Goal: Task Accomplishment & Management: Complete application form

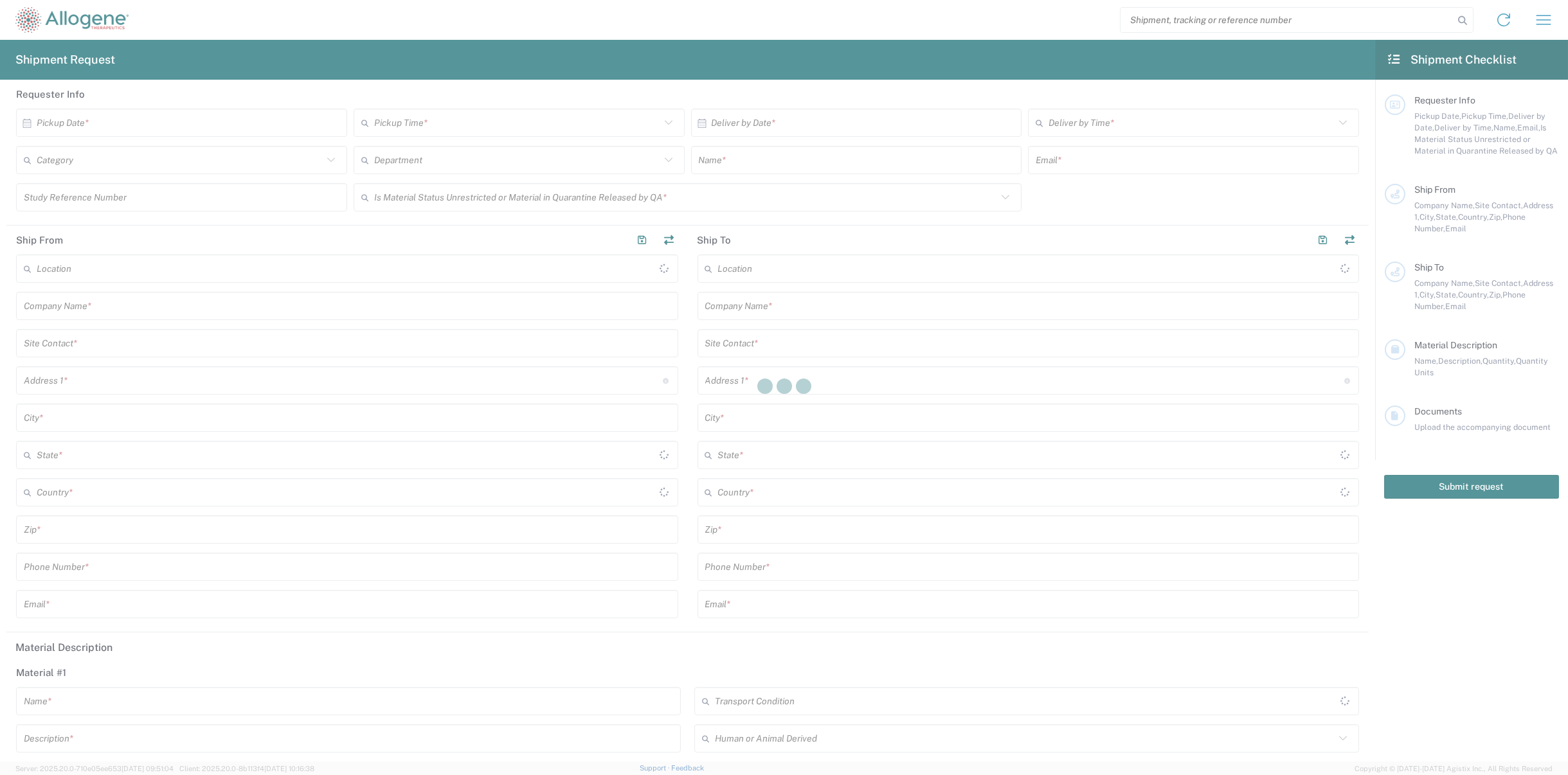
type input "[GEOGRAPHIC_DATA]"
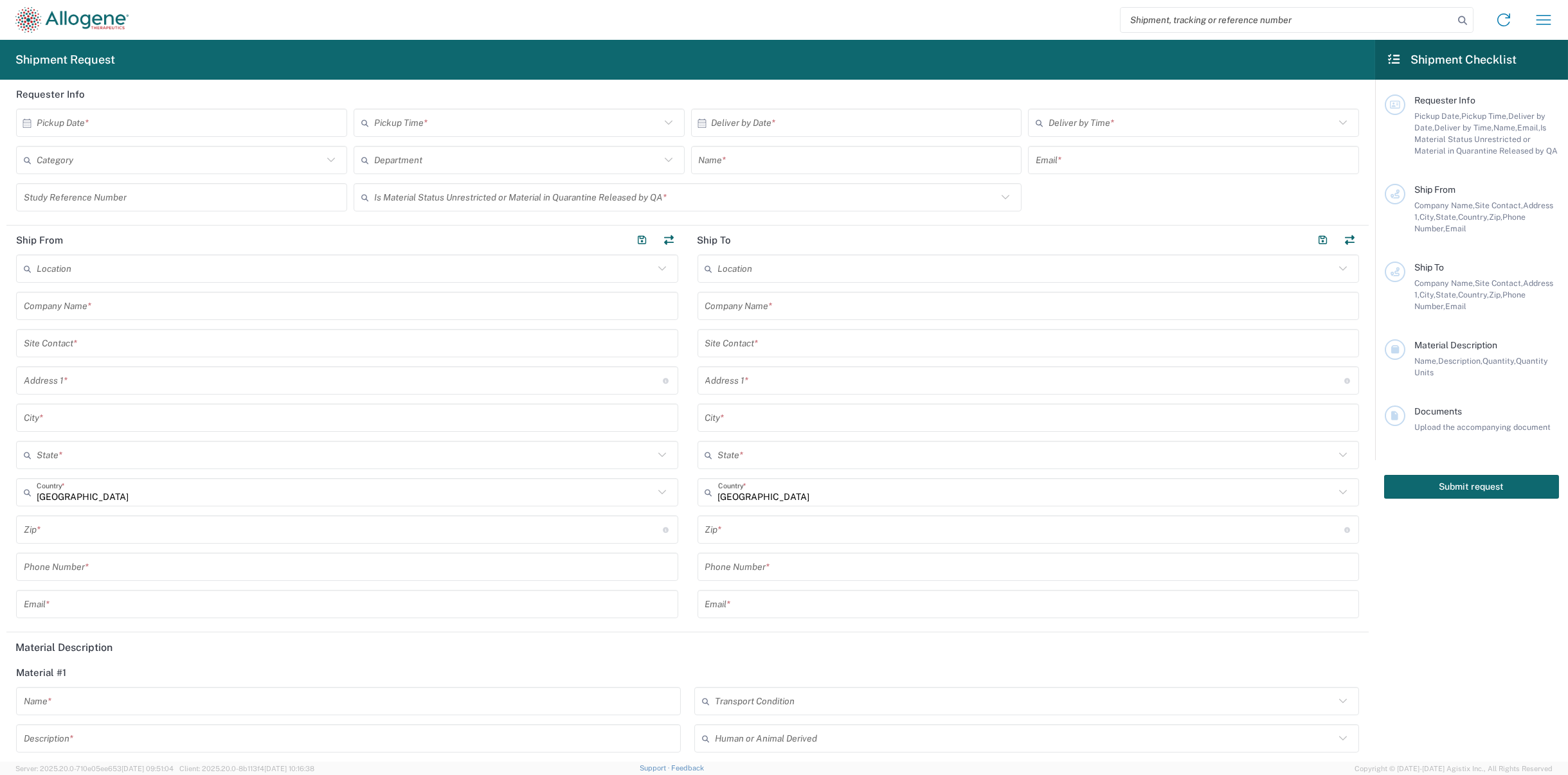
click at [26, 120] on icon at bounding box center [27, 123] width 12 height 12
click at [26, 122] on icon at bounding box center [27, 123] width 12 height 12
click at [49, 135] on div "× Pickup Date *" at bounding box center [181, 122] width 331 height 28
click at [51, 123] on input "text" at bounding box center [185, 123] width 296 height 23
click at [142, 206] on span "6" at bounding box center [147, 203] width 19 height 18
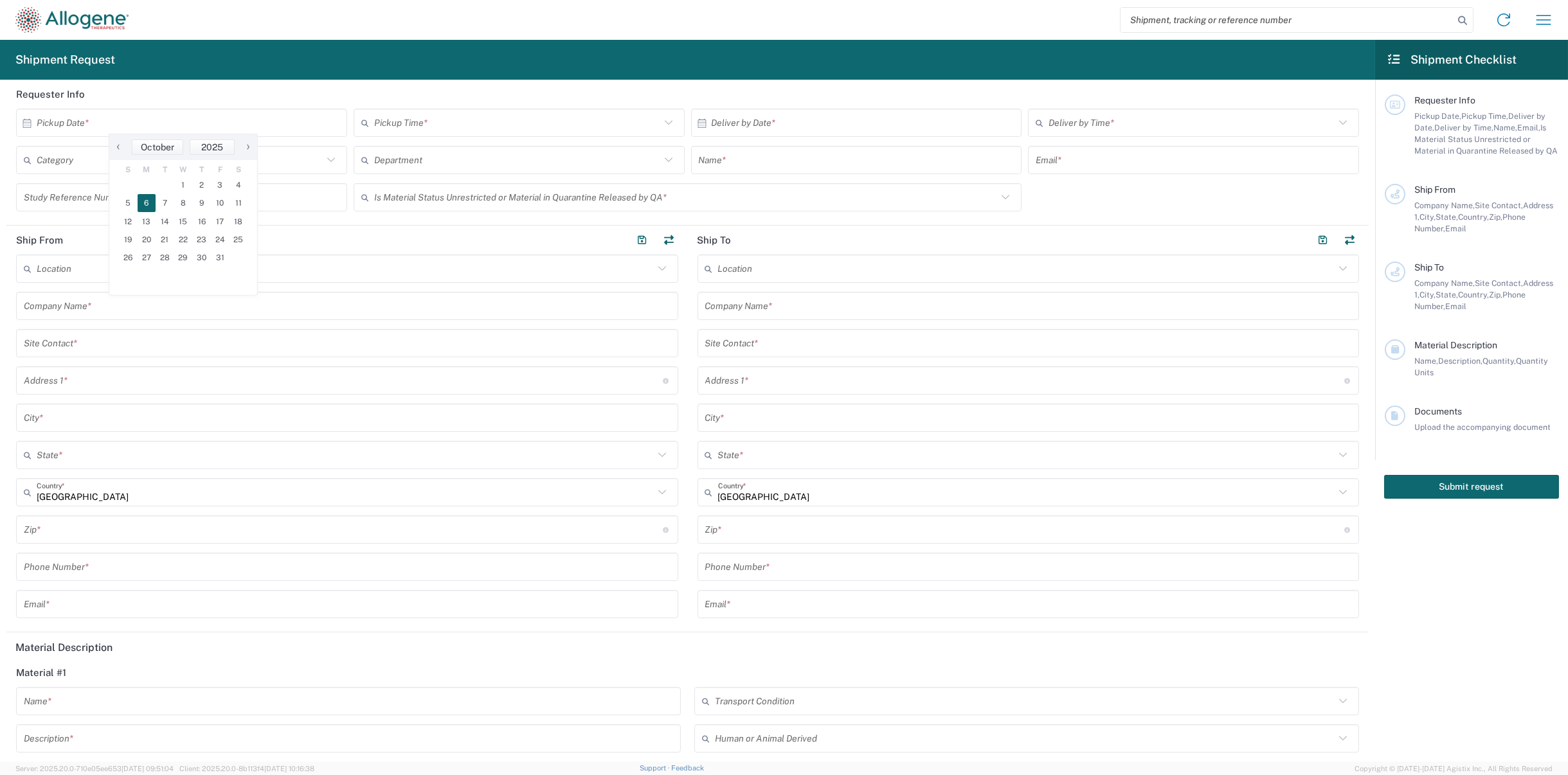
type input "[DATE]"
click at [166, 165] on input "text" at bounding box center [179, 160] width 286 height 23
click at [156, 221] on span "Contract Labs" at bounding box center [179, 231] width 326 height 20
type input "Contract Labs"
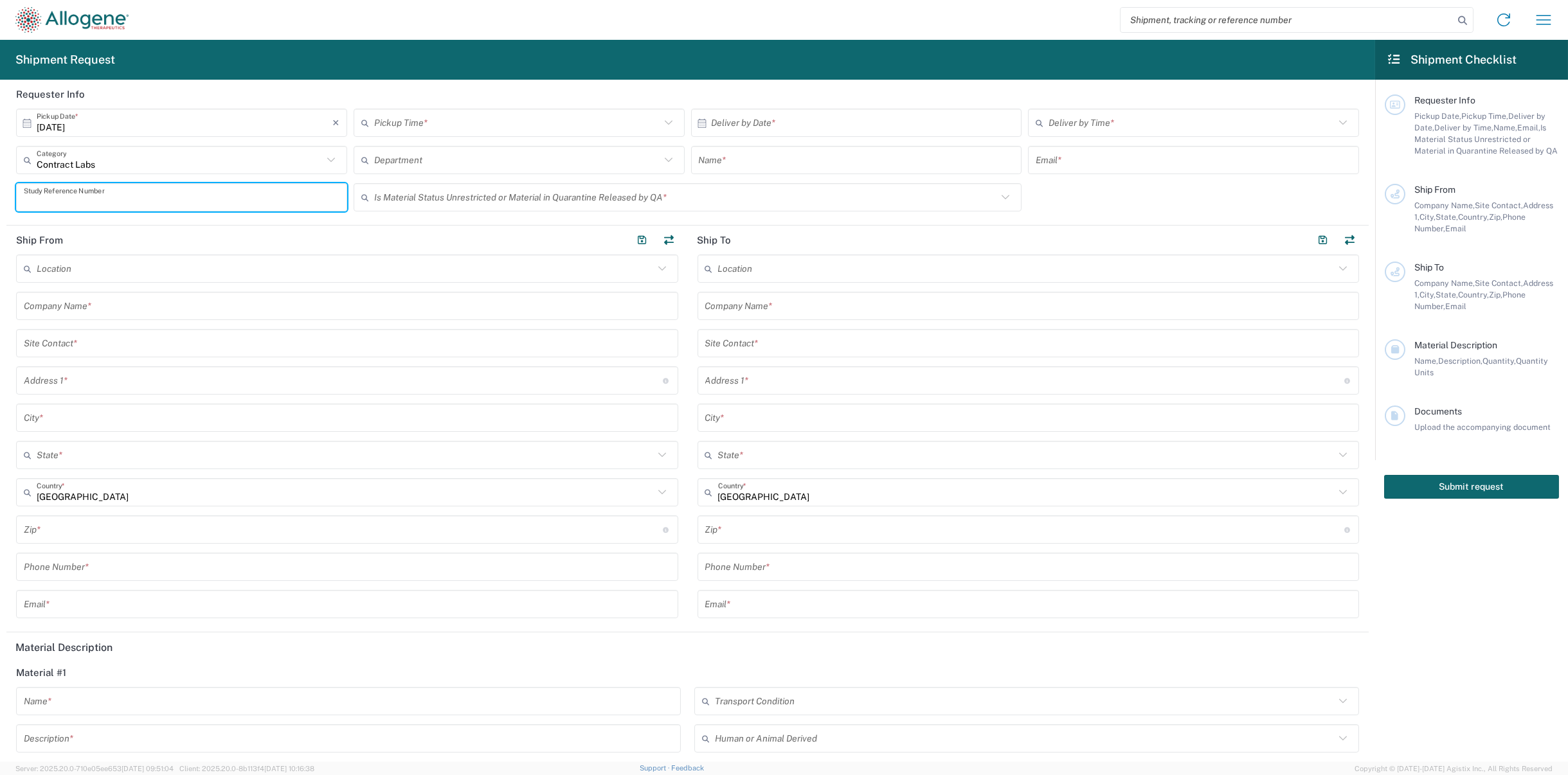
click at [154, 202] on input "text" at bounding box center [181, 197] width 316 height 23
type input "ALLO-316"
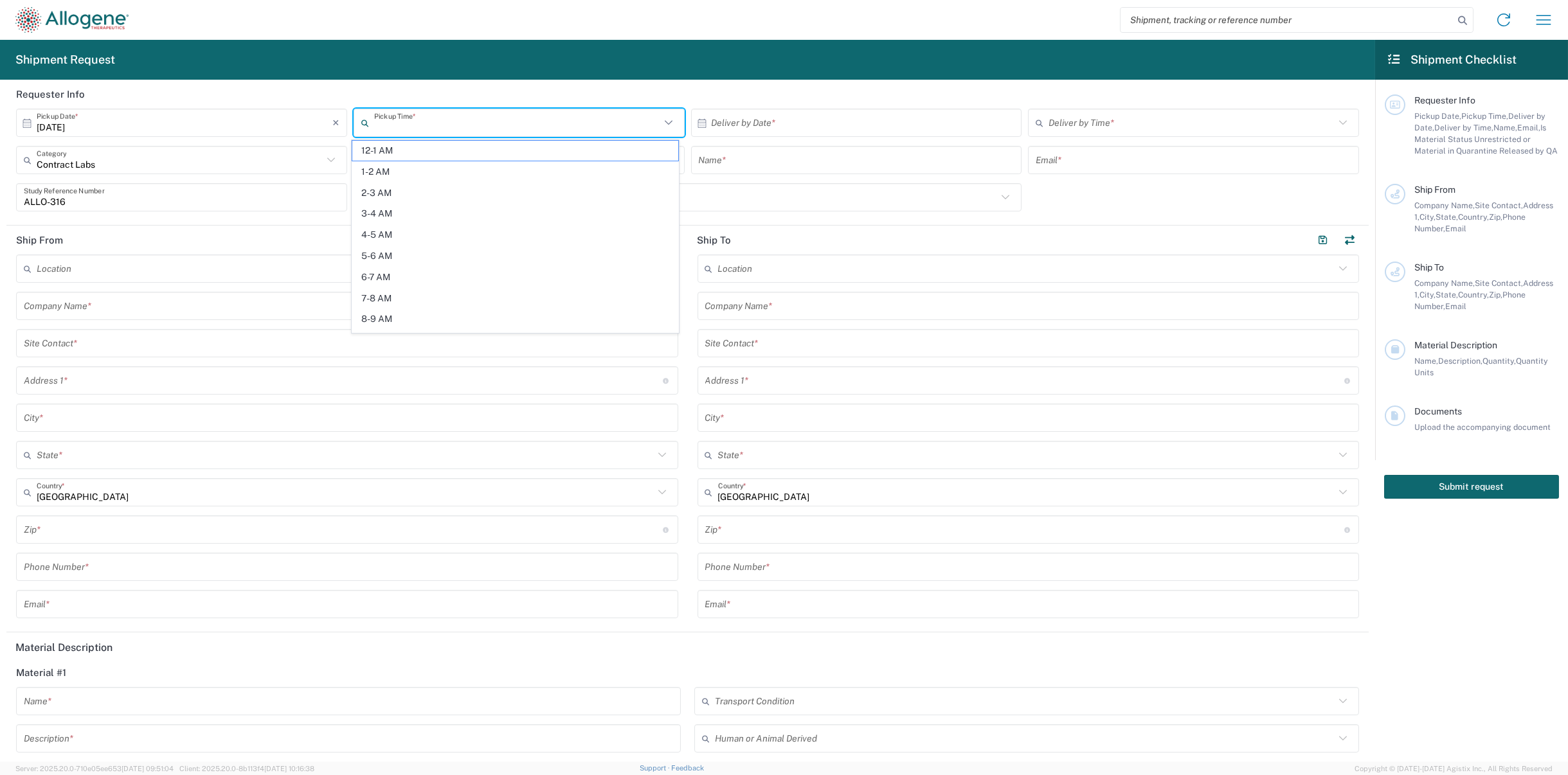
click at [417, 118] on input "text" at bounding box center [517, 123] width 286 height 23
click at [403, 227] on span "10-11 AM" at bounding box center [515, 232] width 326 height 20
type input "10-11 AM"
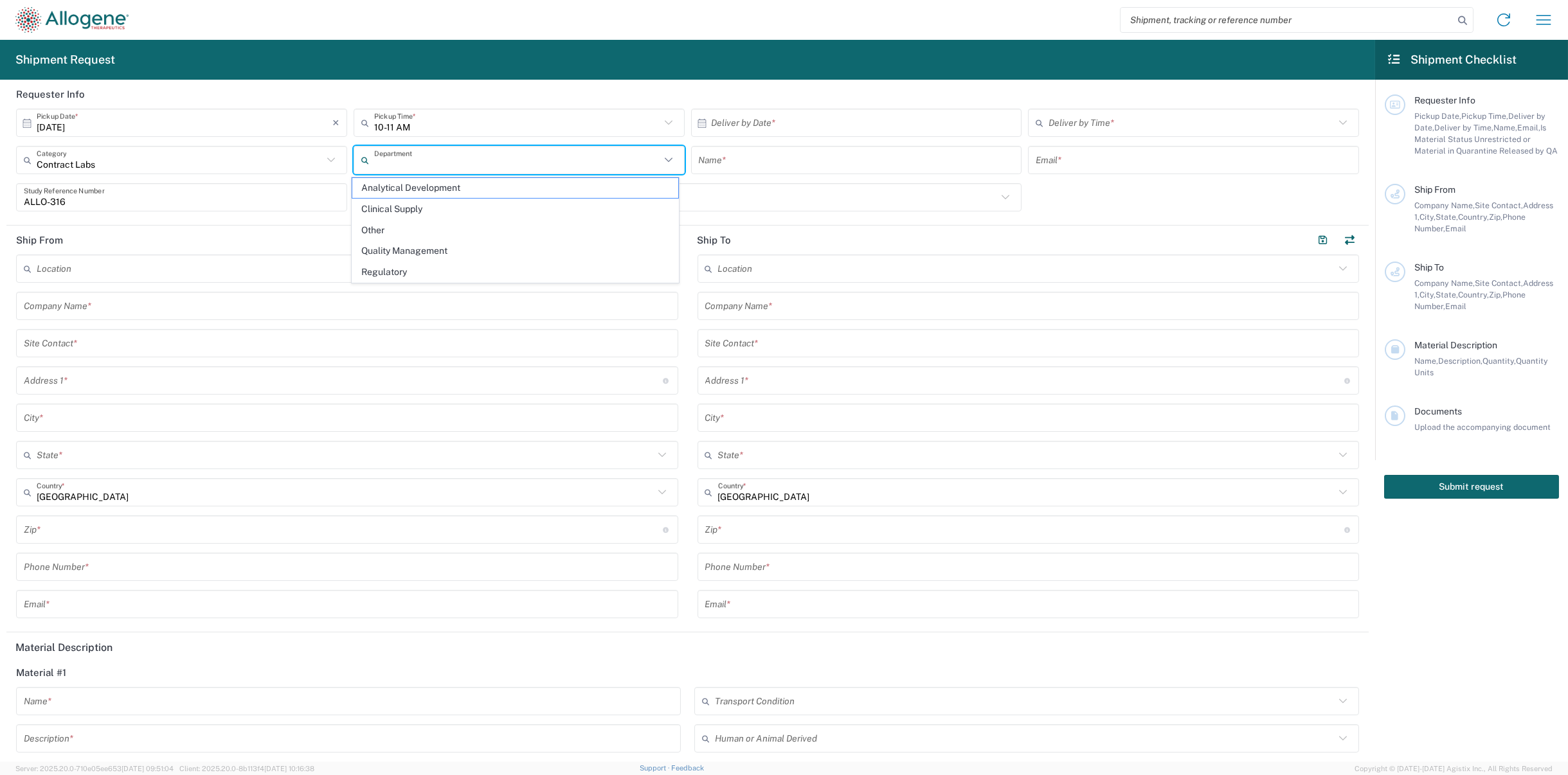
click at [426, 163] on input "text" at bounding box center [517, 160] width 286 height 23
click at [414, 224] on span "Other" at bounding box center [515, 231] width 326 height 20
type input "Other"
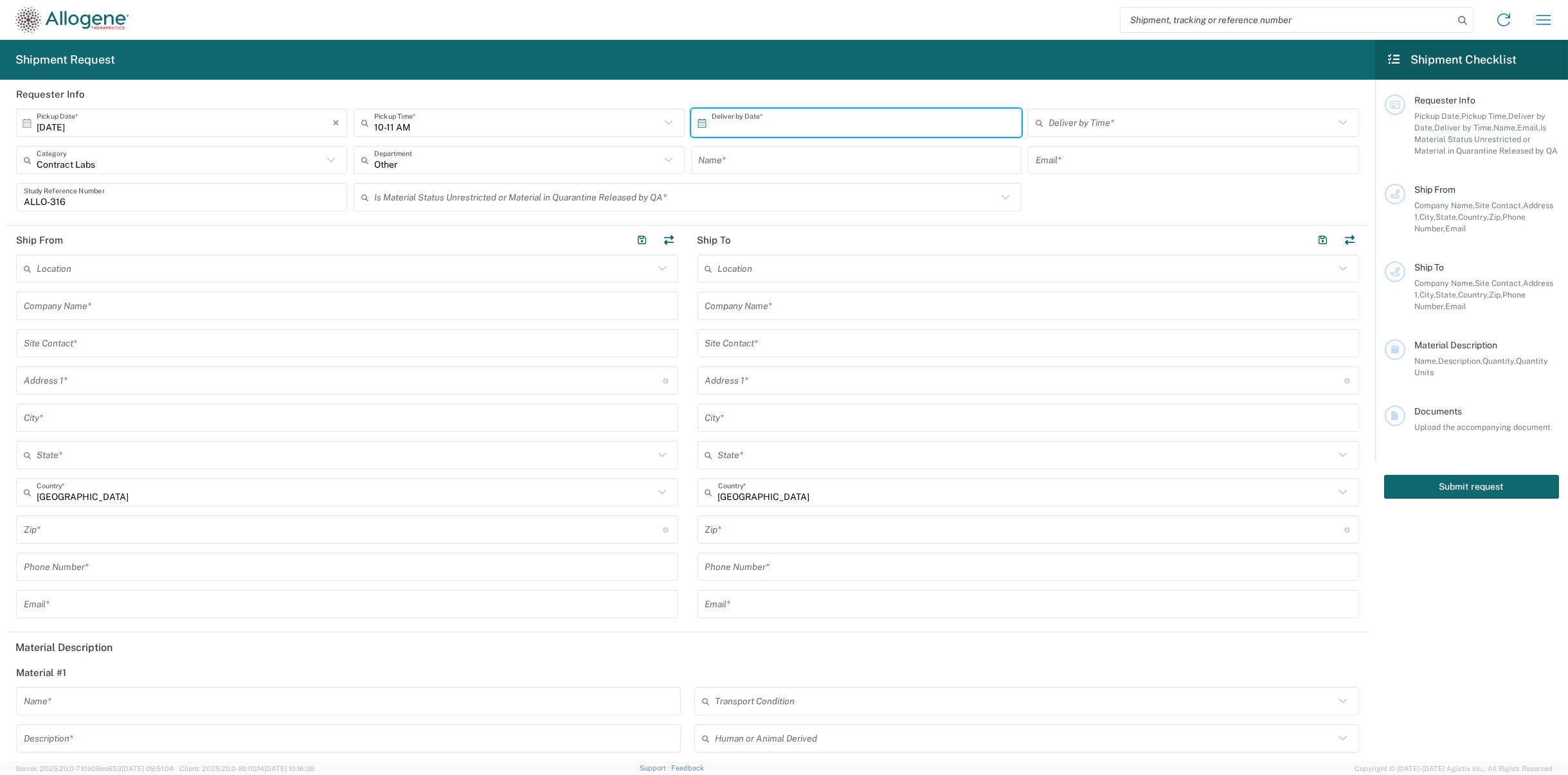
click at [720, 132] on input "text" at bounding box center [859, 123] width 296 height 23
click at [838, 208] on span "7" at bounding box center [834, 203] width 19 height 18
type input "[DATE]"
click at [1091, 130] on input "text" at bounding box center [1191, 123] width 286 height 23
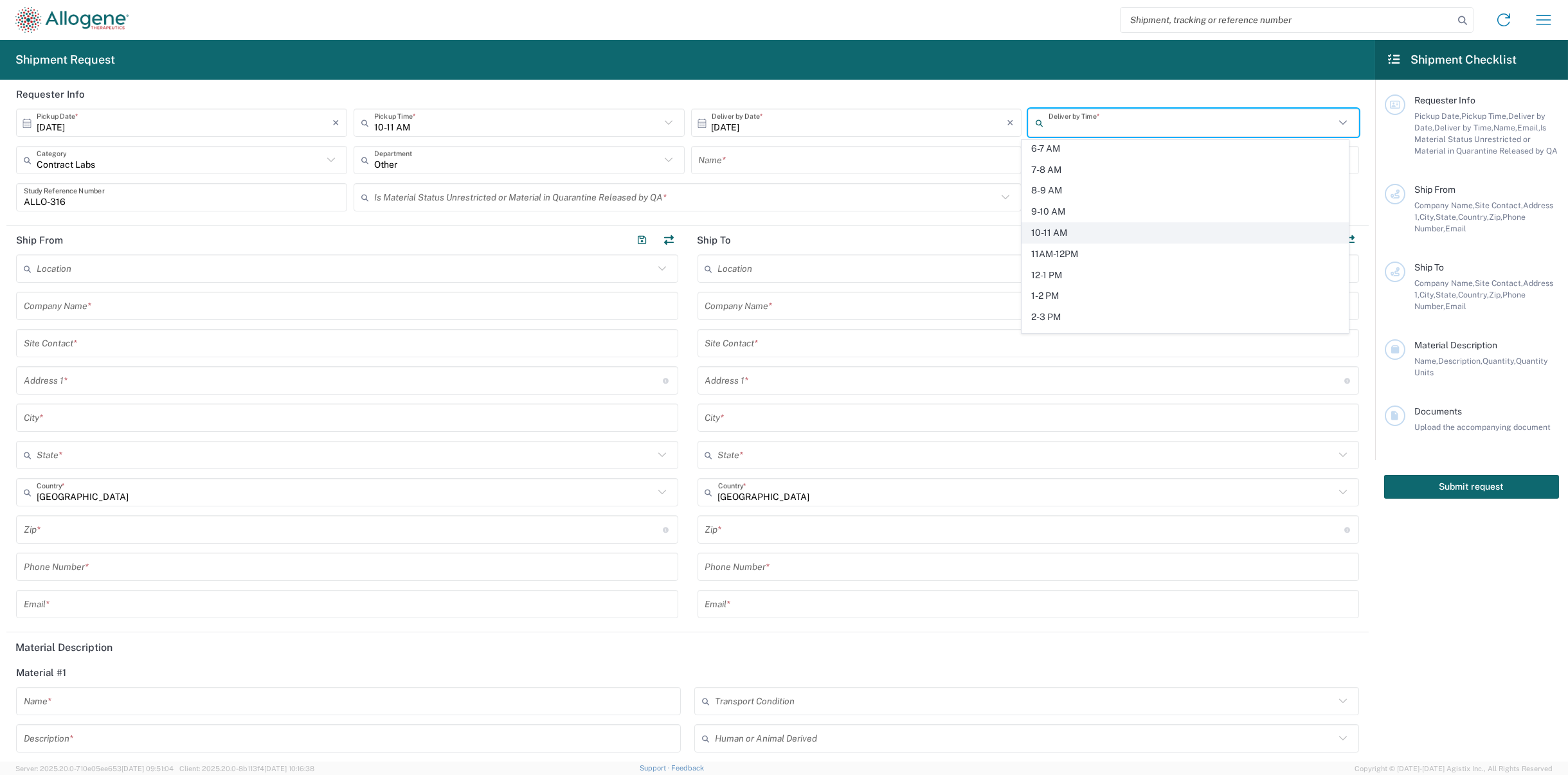
click at [1078, 233] on span "10-11 AM" at bounding box center [1185, 232] width 326 height 20
type input "10-11 AM"
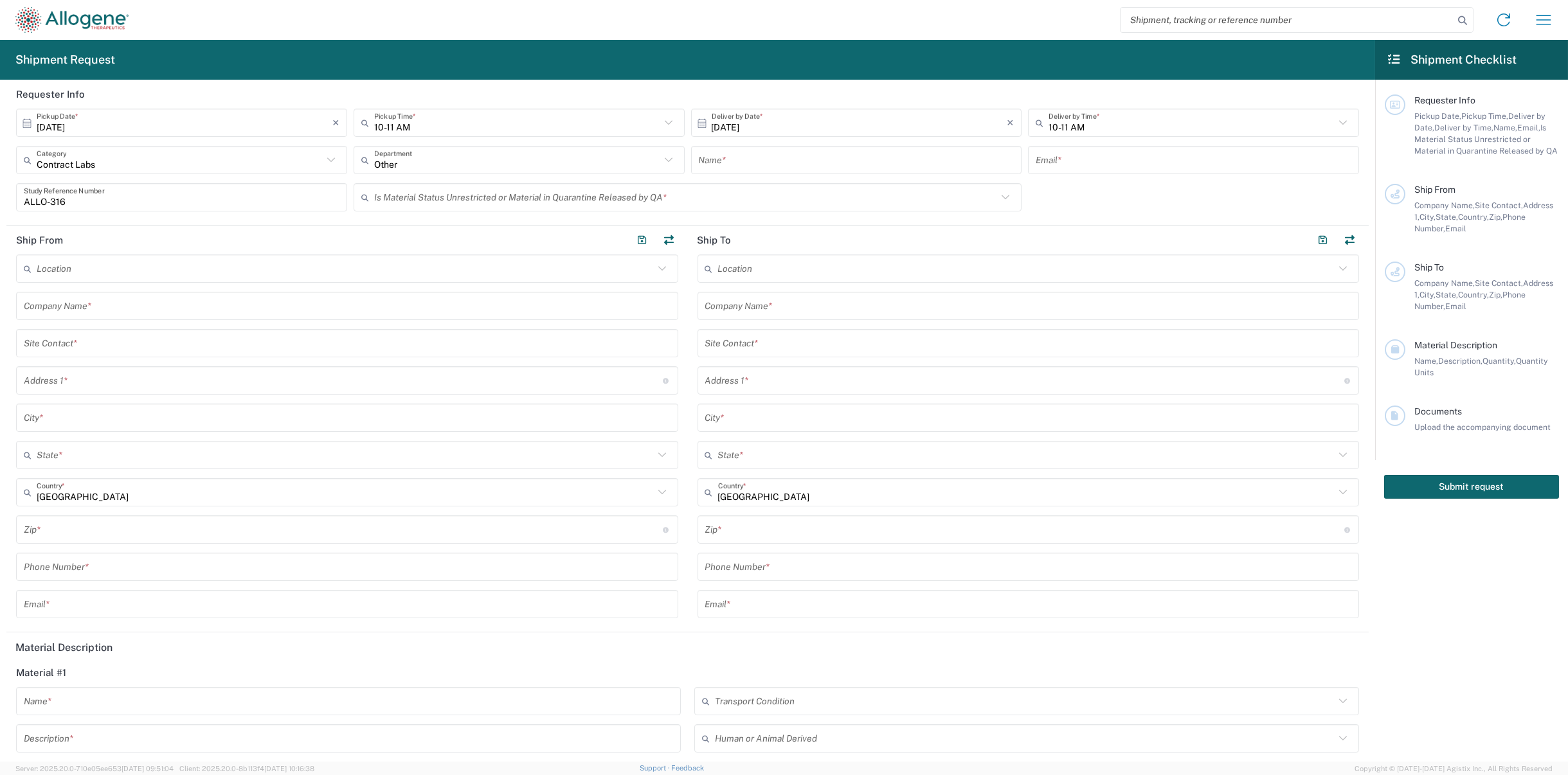
click at [803, 168] on input "text" at bounding box center [857, 160] width 316 height 23
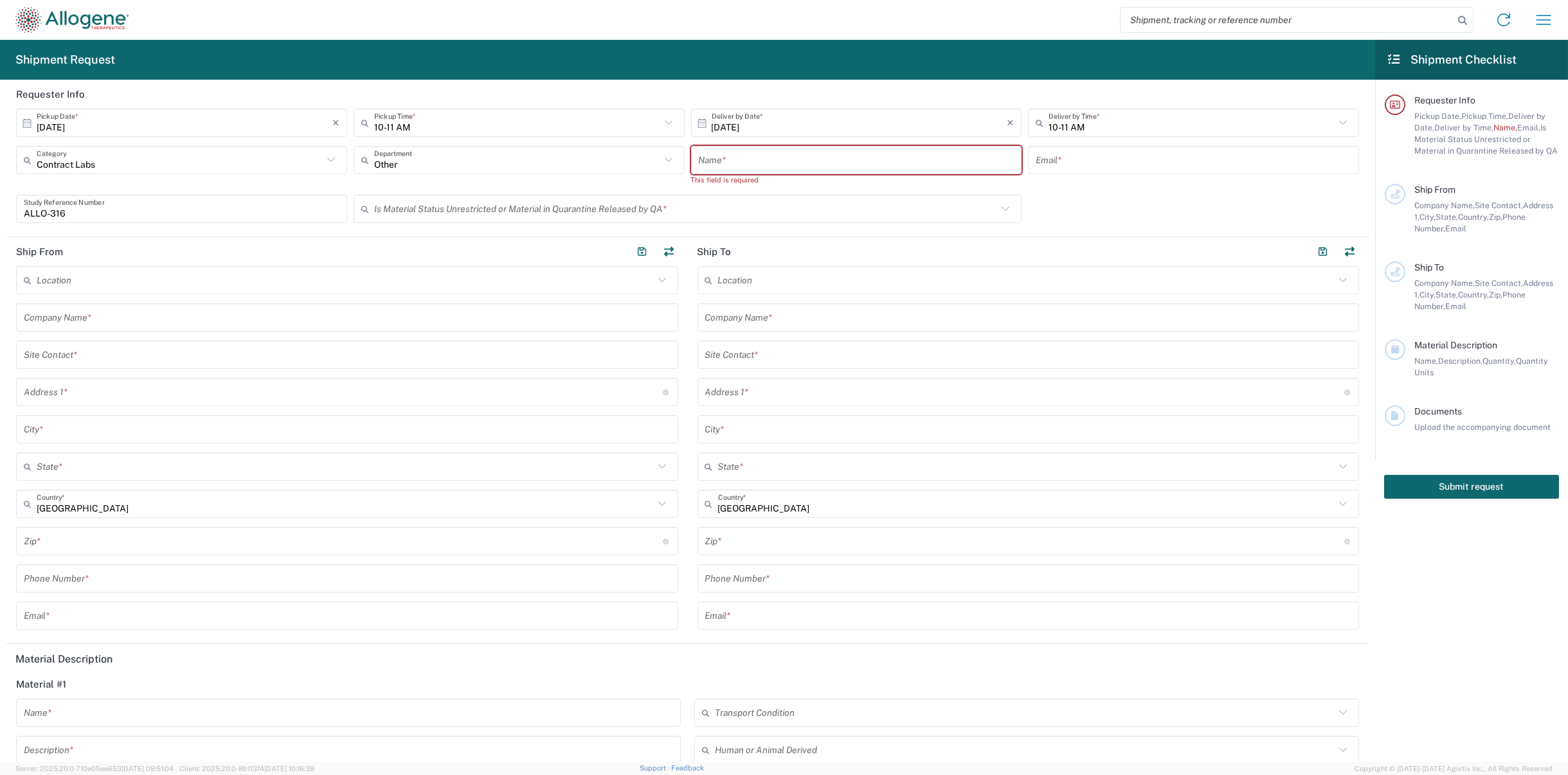
click at [815, 166] on input "text" at bounding box center [857, 160] width 316 height 23
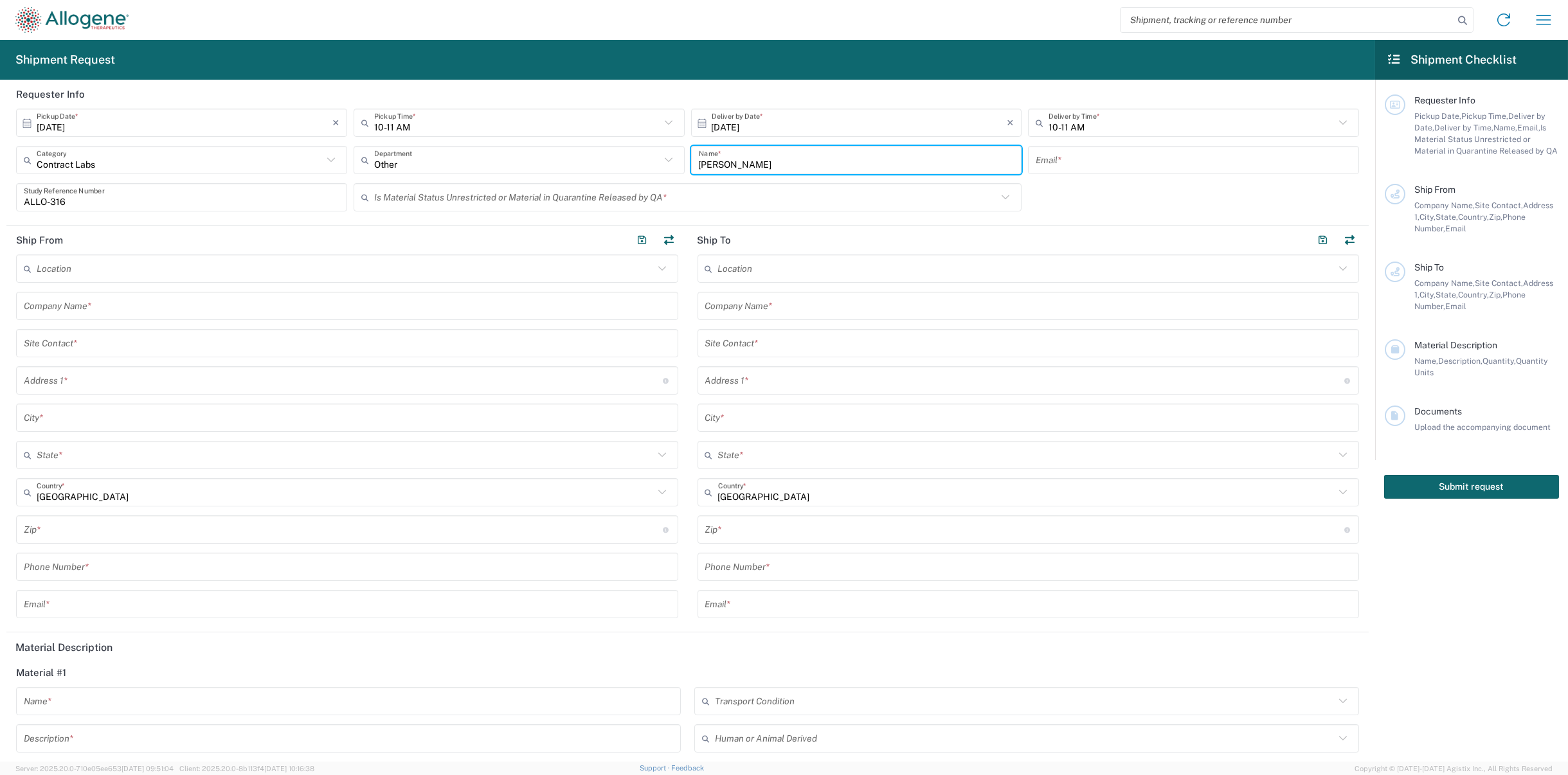
type input "[PERSON_NAME]"
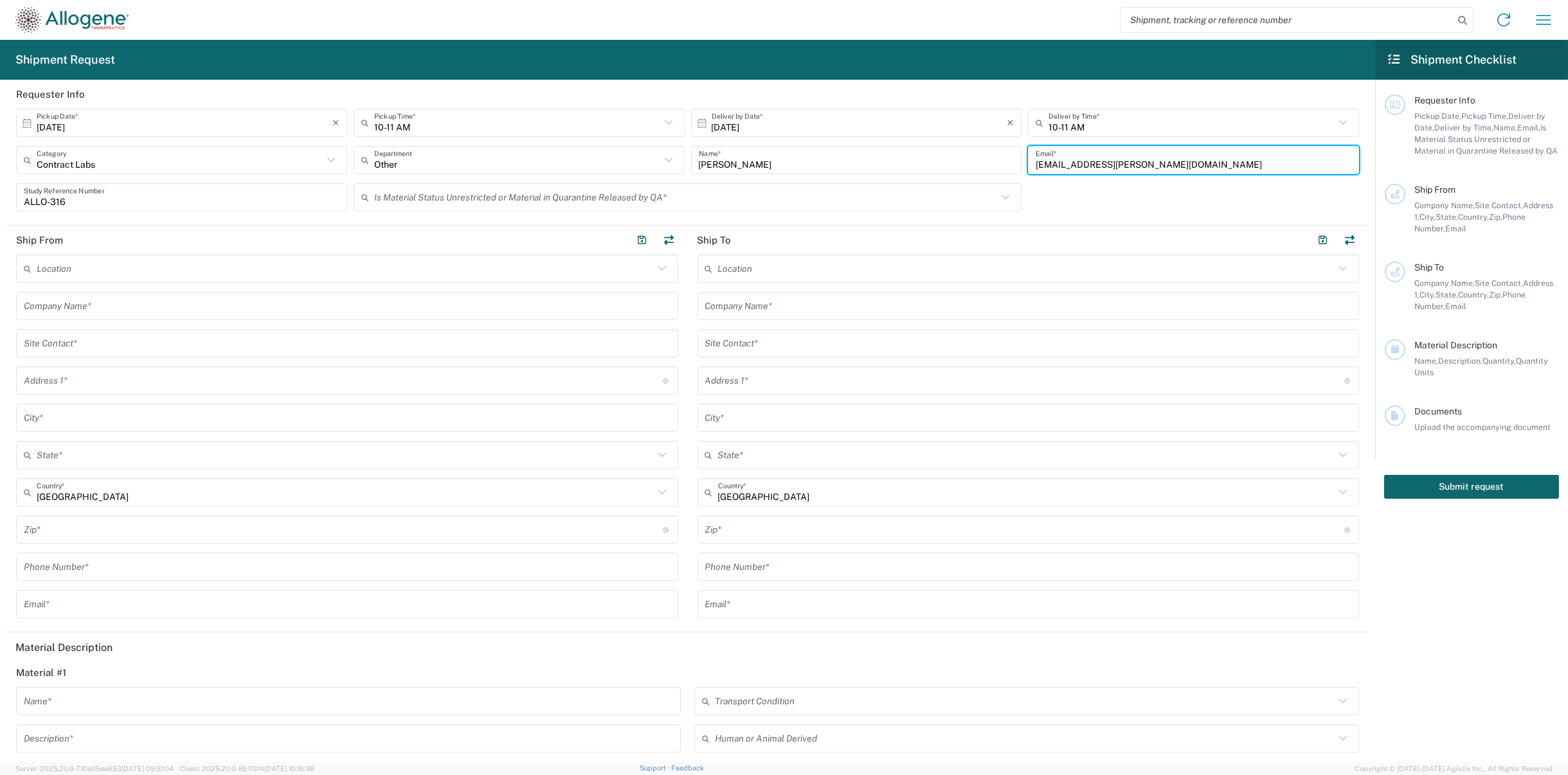
type input "[EMAIL_ADDRESS][PERSON_NAME][DOMAIN_NAME]"
click at [701, 191] on input "text" at bounding box center [686, 197] width 624 height 23
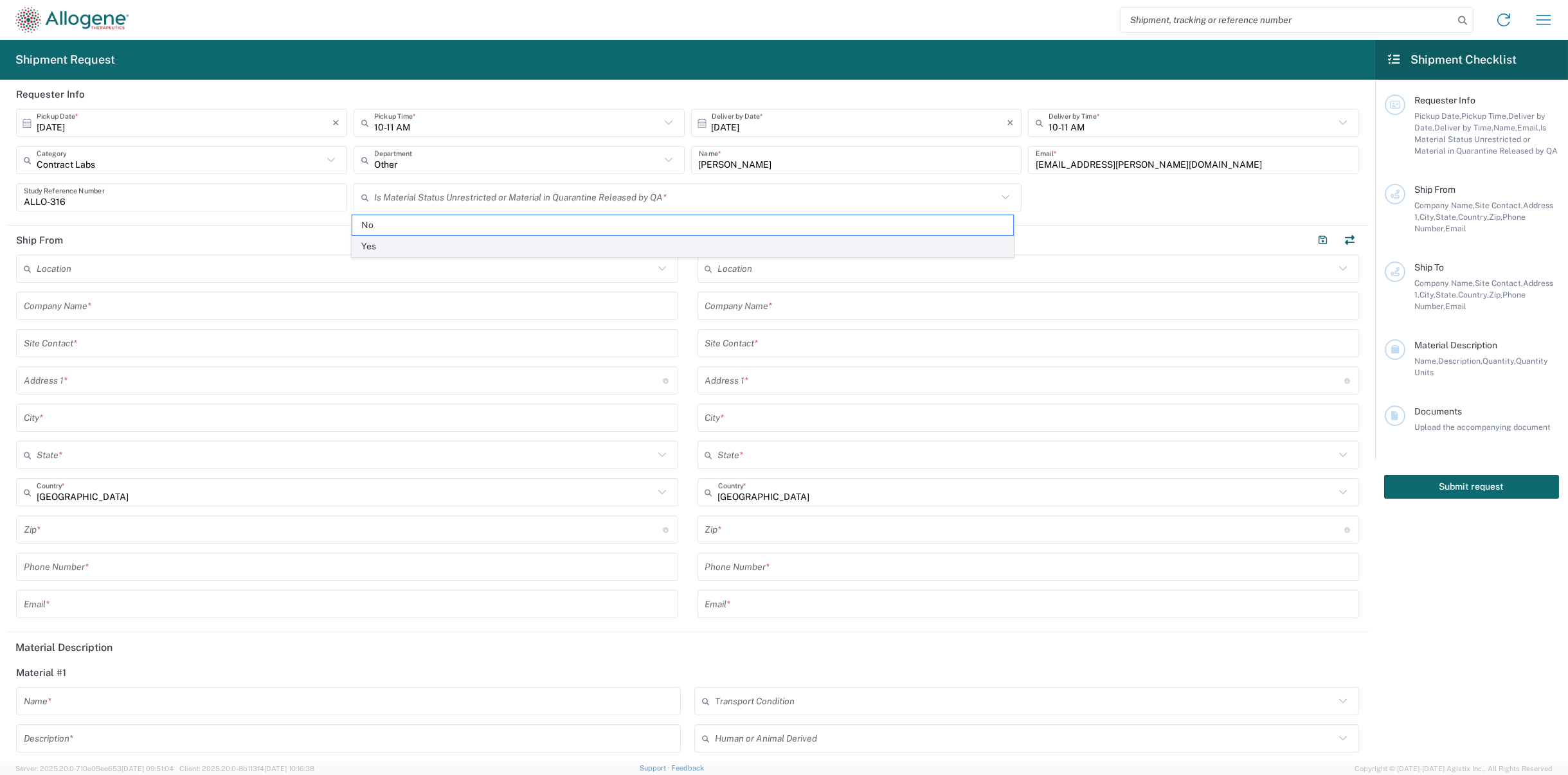
click at [574, 242] on span "Yes" at bounding box center [683, 246] width 661 height 20
type input "Yes"
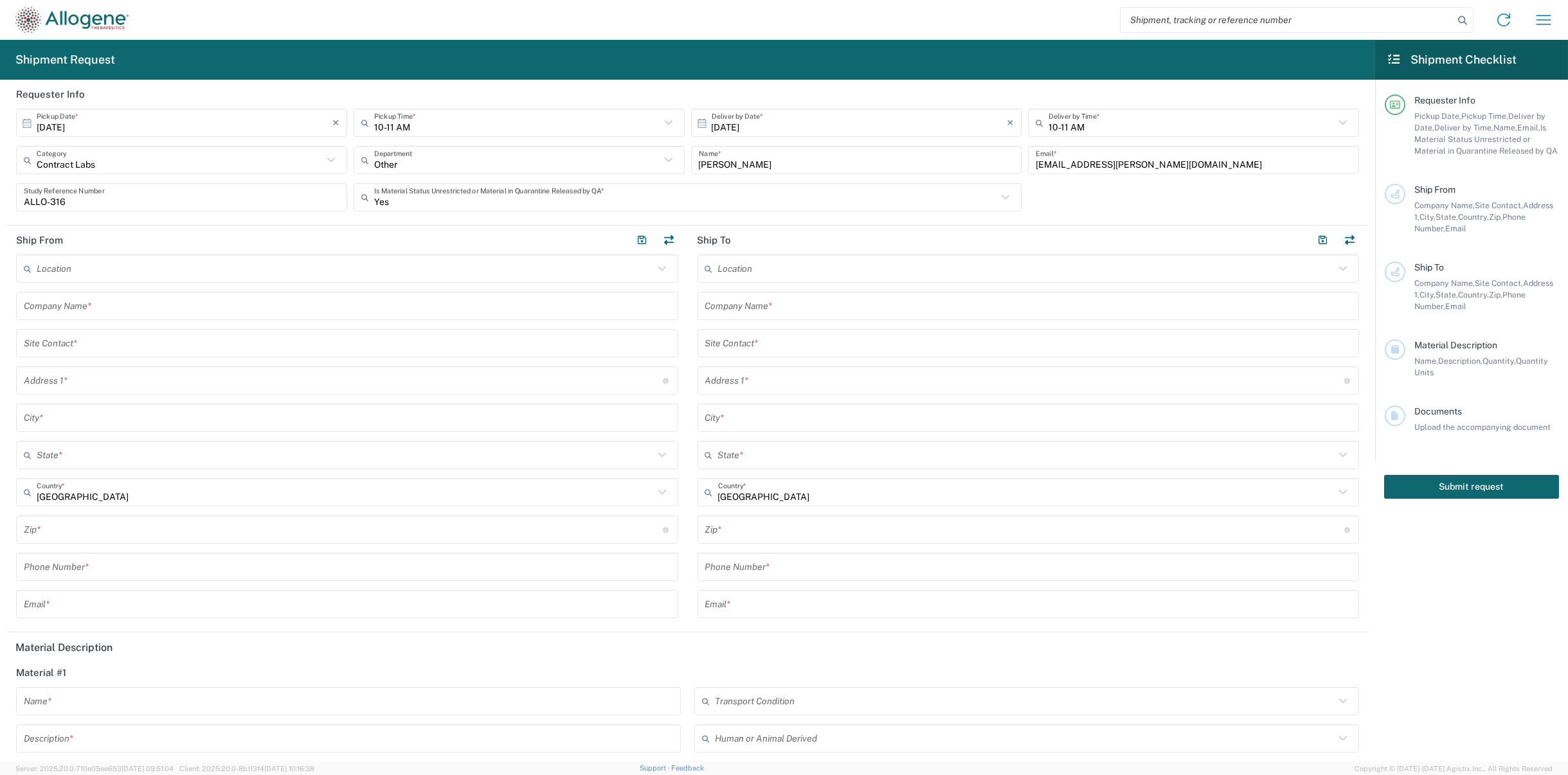
click at [477, 273] on input "text" at bounding box center [345, 269] width 617 height 23
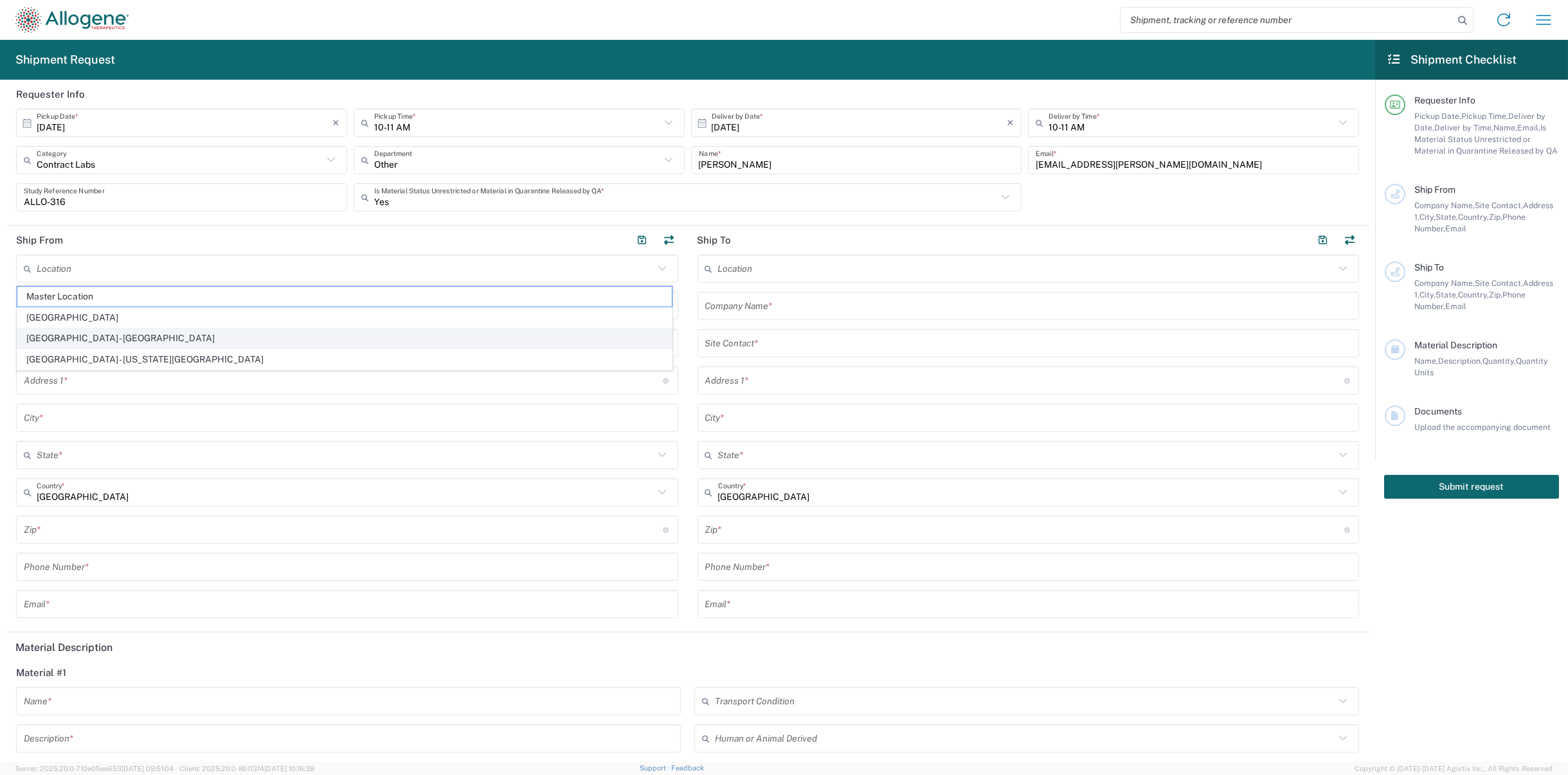
click at [195, 329] on span "[GEOGRAPHIC_DATA] - [GEOGRAPHIC_DATA]" at bounding box center [344, 338] width 655 height 20
type input "[GEOGRAPHIC_DATA] - [GEOGRAPHIC_DATA]"
type input "Allogene Therapeutics"
type input "[STREET_ADDRESS]"
type input "[GEOGRAPHIC_DATA]"
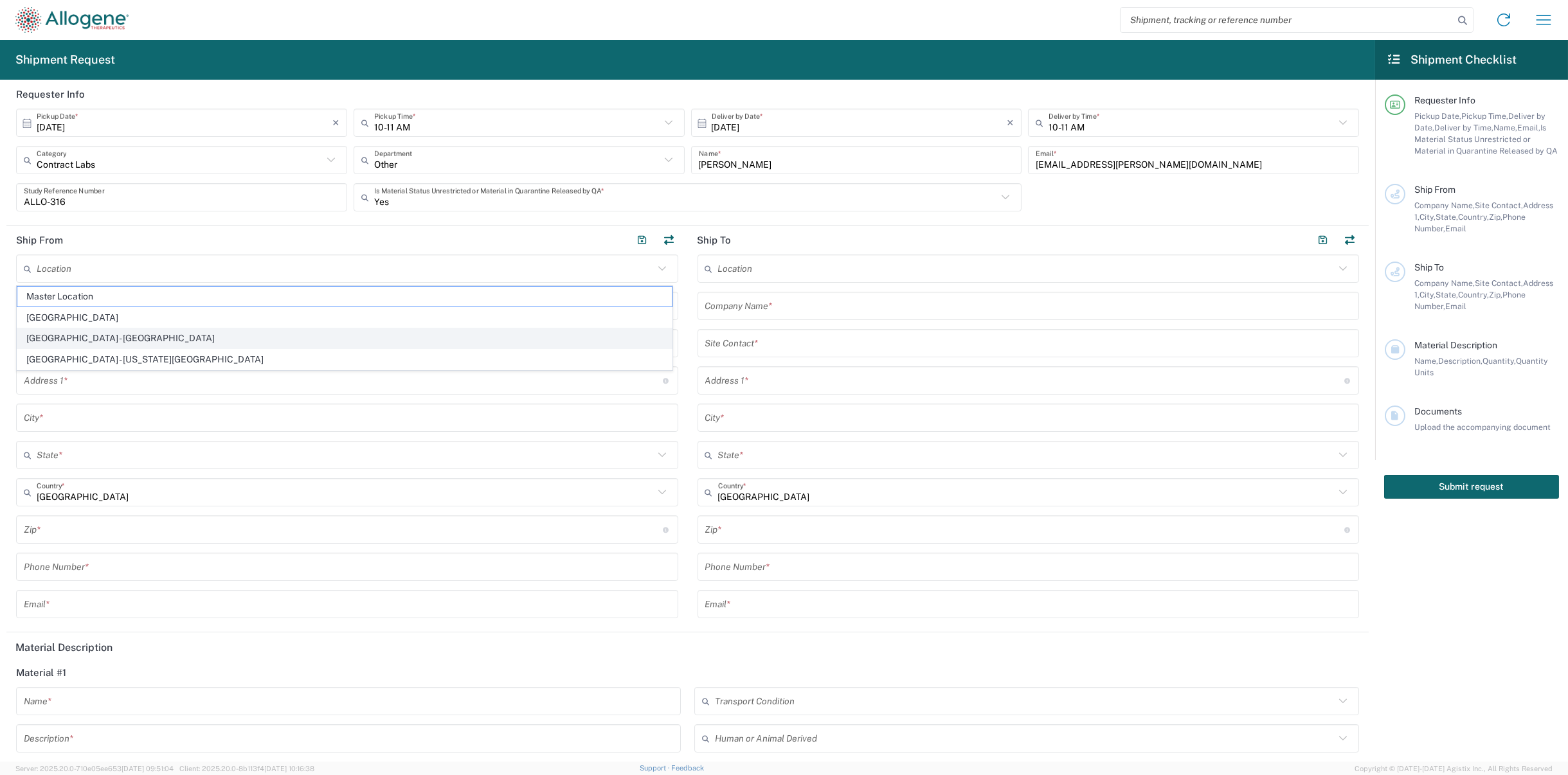
type input "[US_STATE]"
type input "94080"
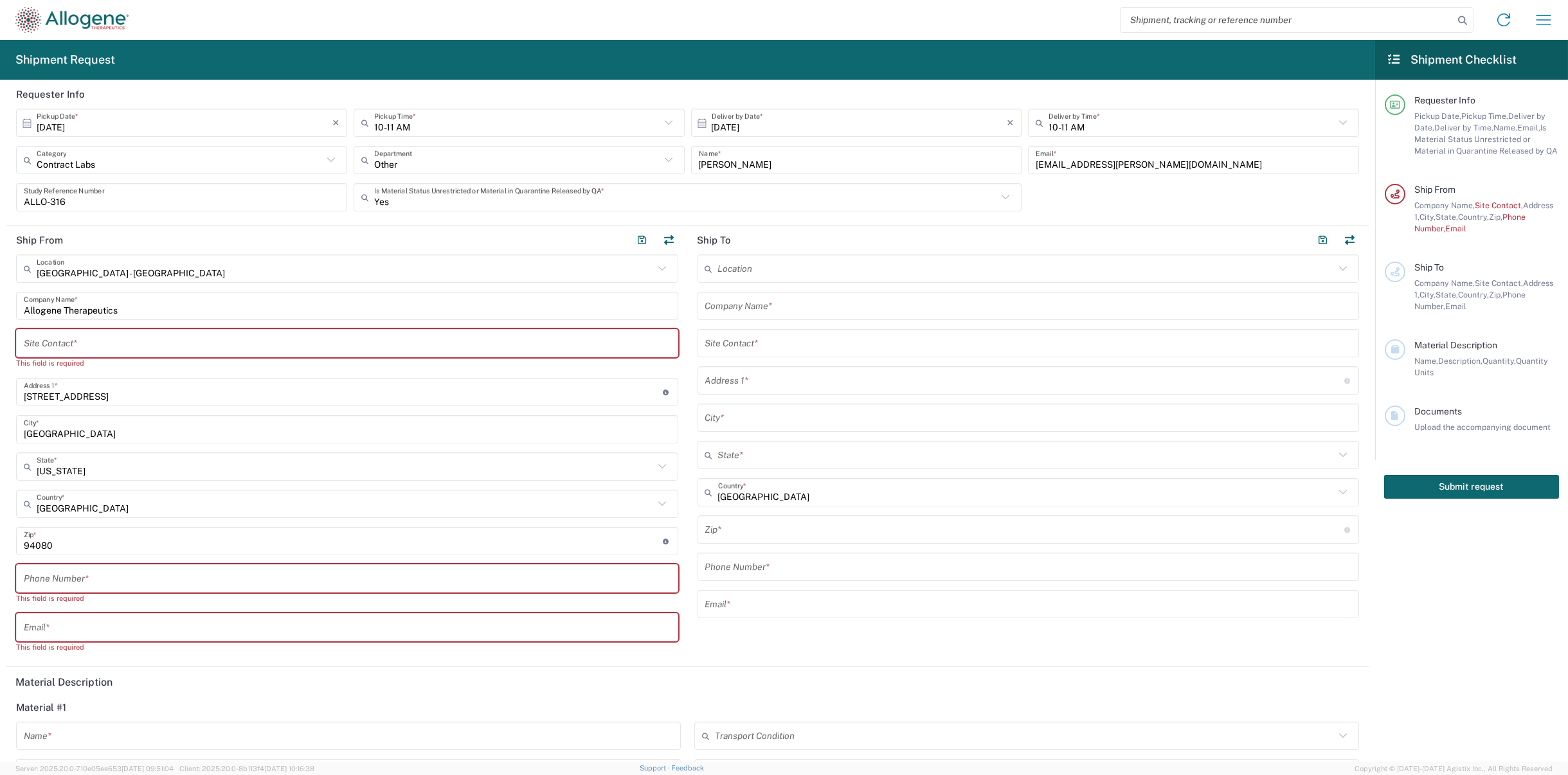
click at [195, 343] on input "text" at bounding box center [346, 343] width 646 height 23
click at [347, 334] on input "text" at bounding box center [346, 343] width 646 height 23
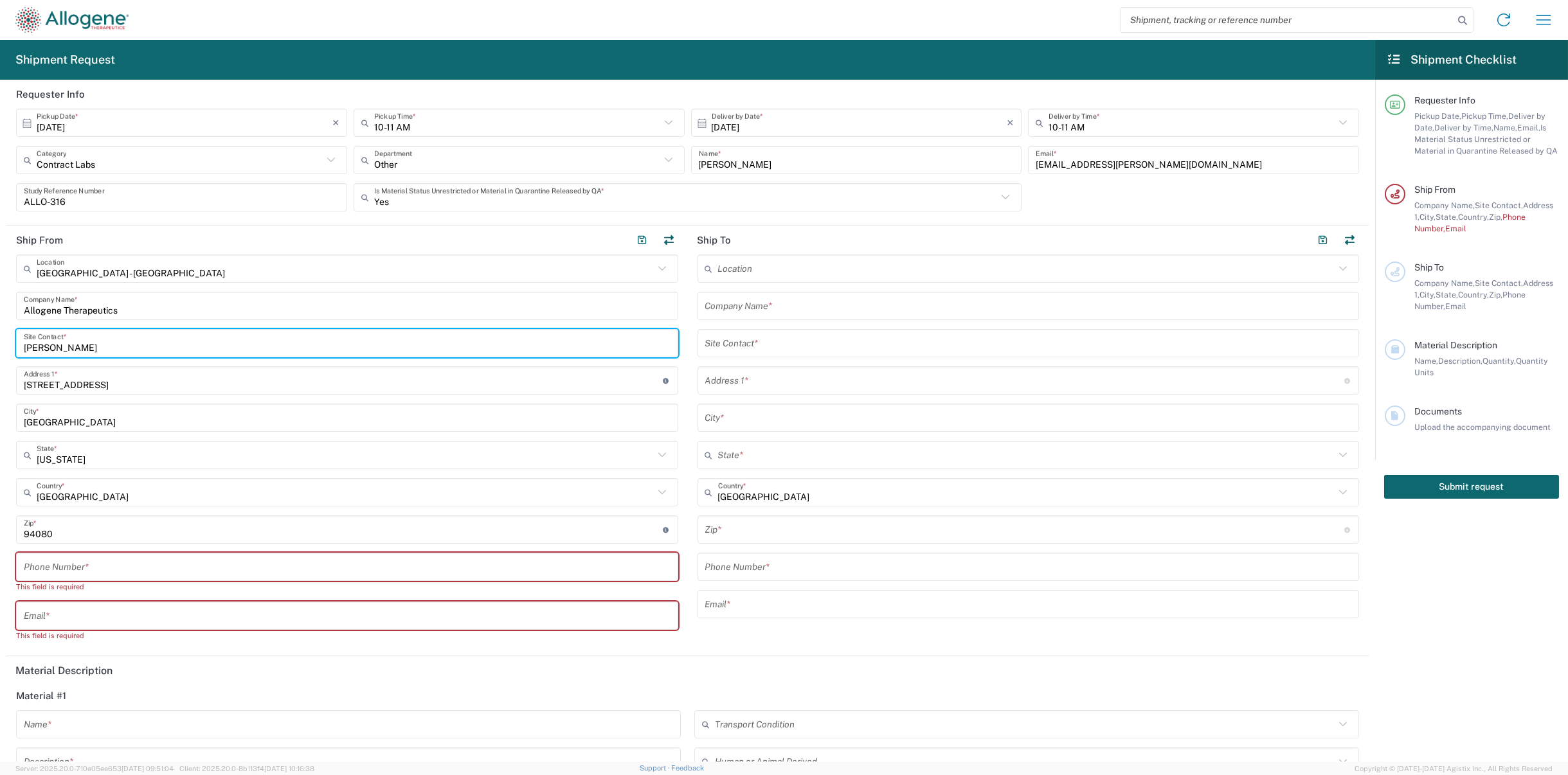
type input "[PERSON_NAME]"
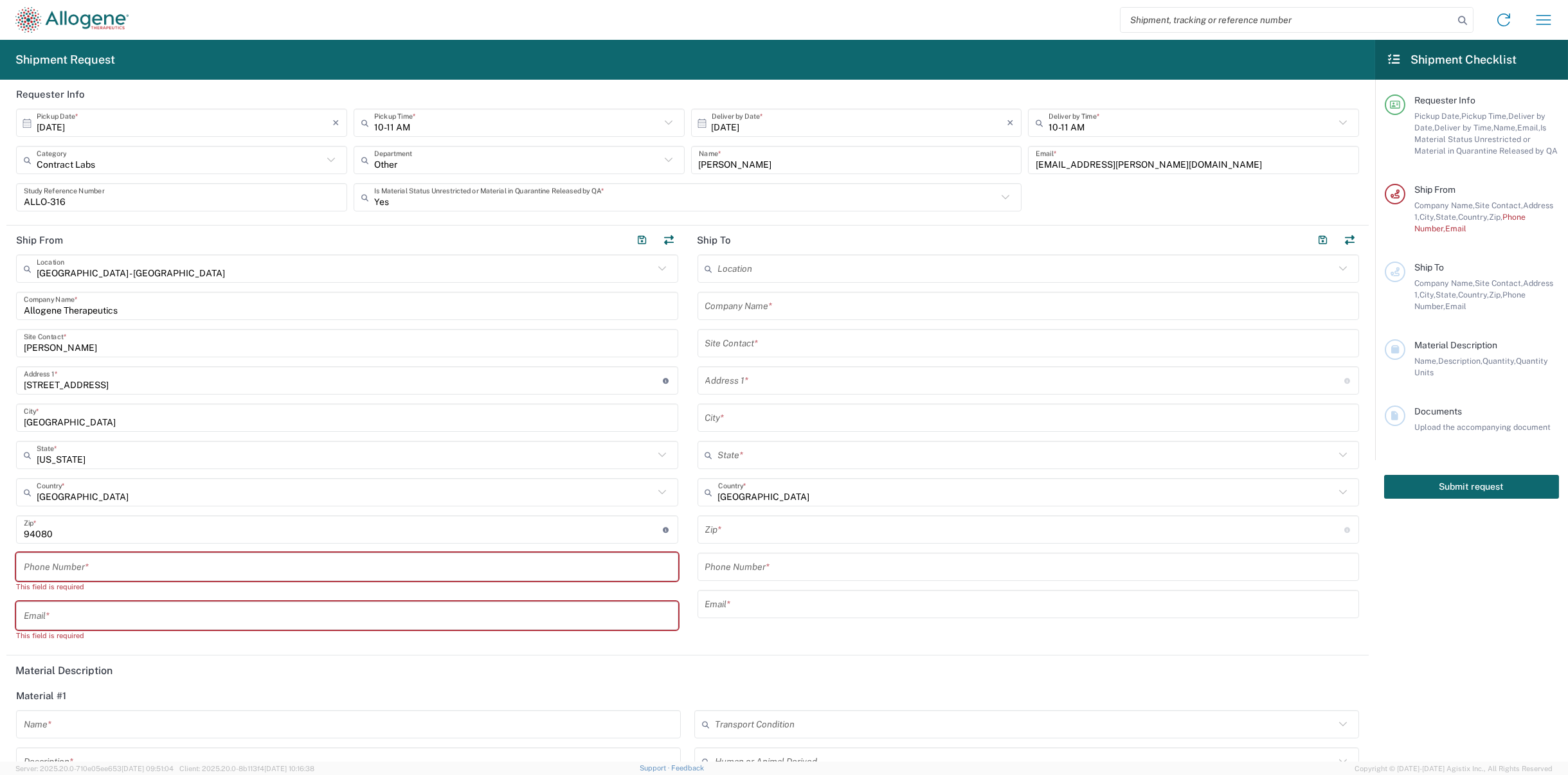
click at [67, 559] on input "tel" at bounding box center [346, 567] width 646 height 23
paste input "[PHONE_NUMBER]"
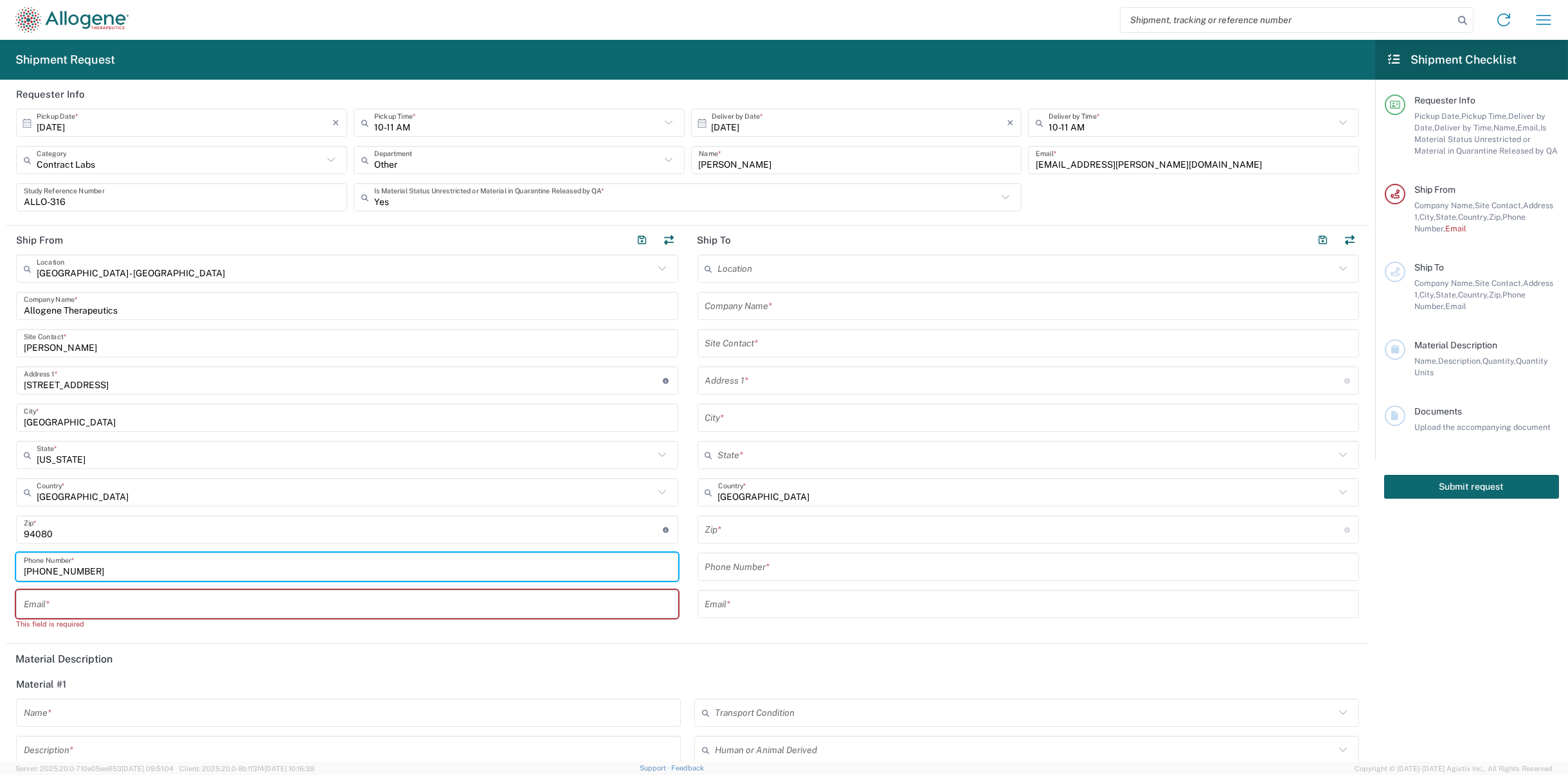
type input "[PHONE_NUMBER]"
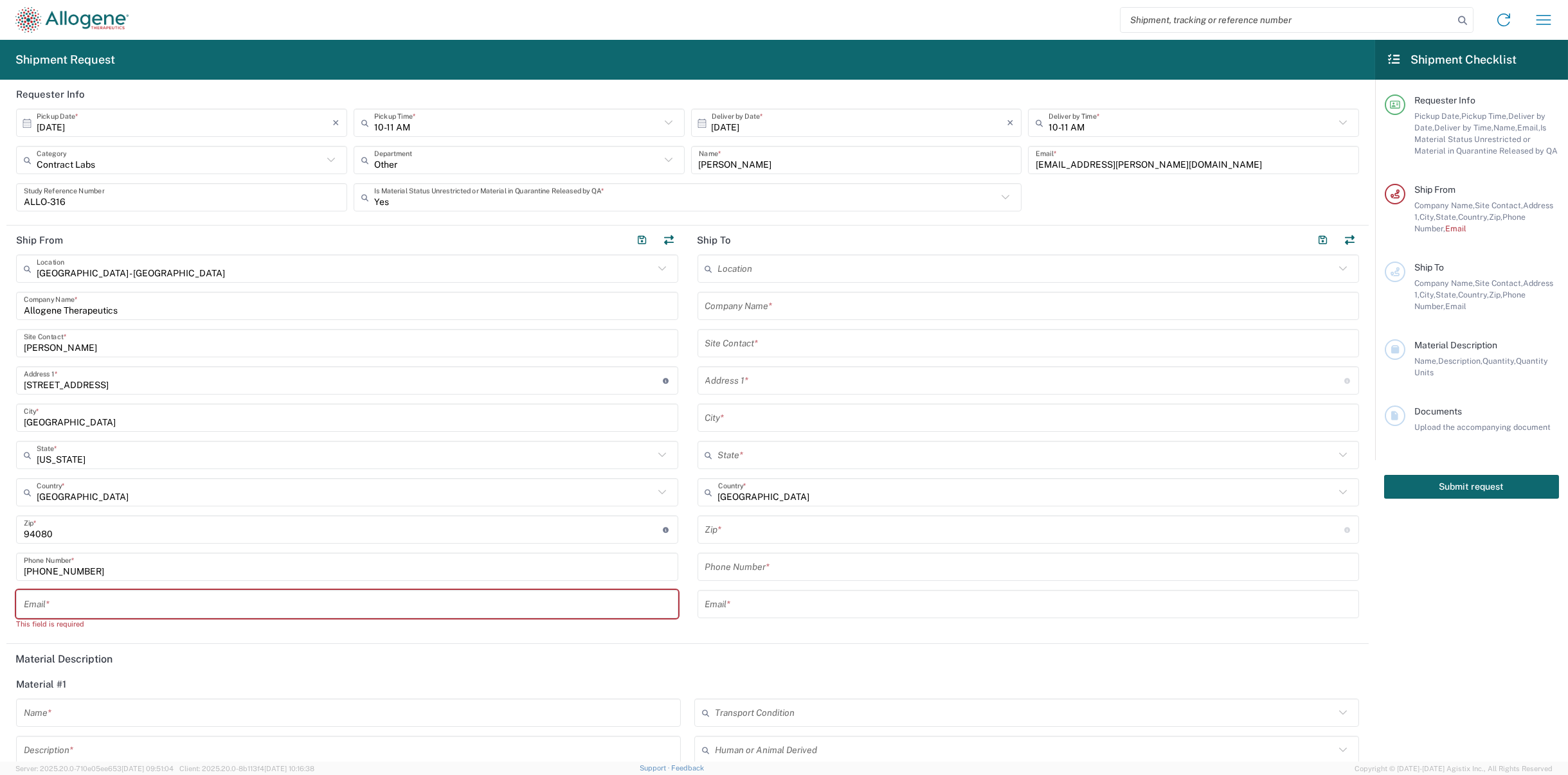
click at [220, 597] on input "text" at bounding box center [346, 604] width 646 height 23
paste input "[EMAIL_ADDRESS][PERSON_NAME][DOMAIN_NAME]"
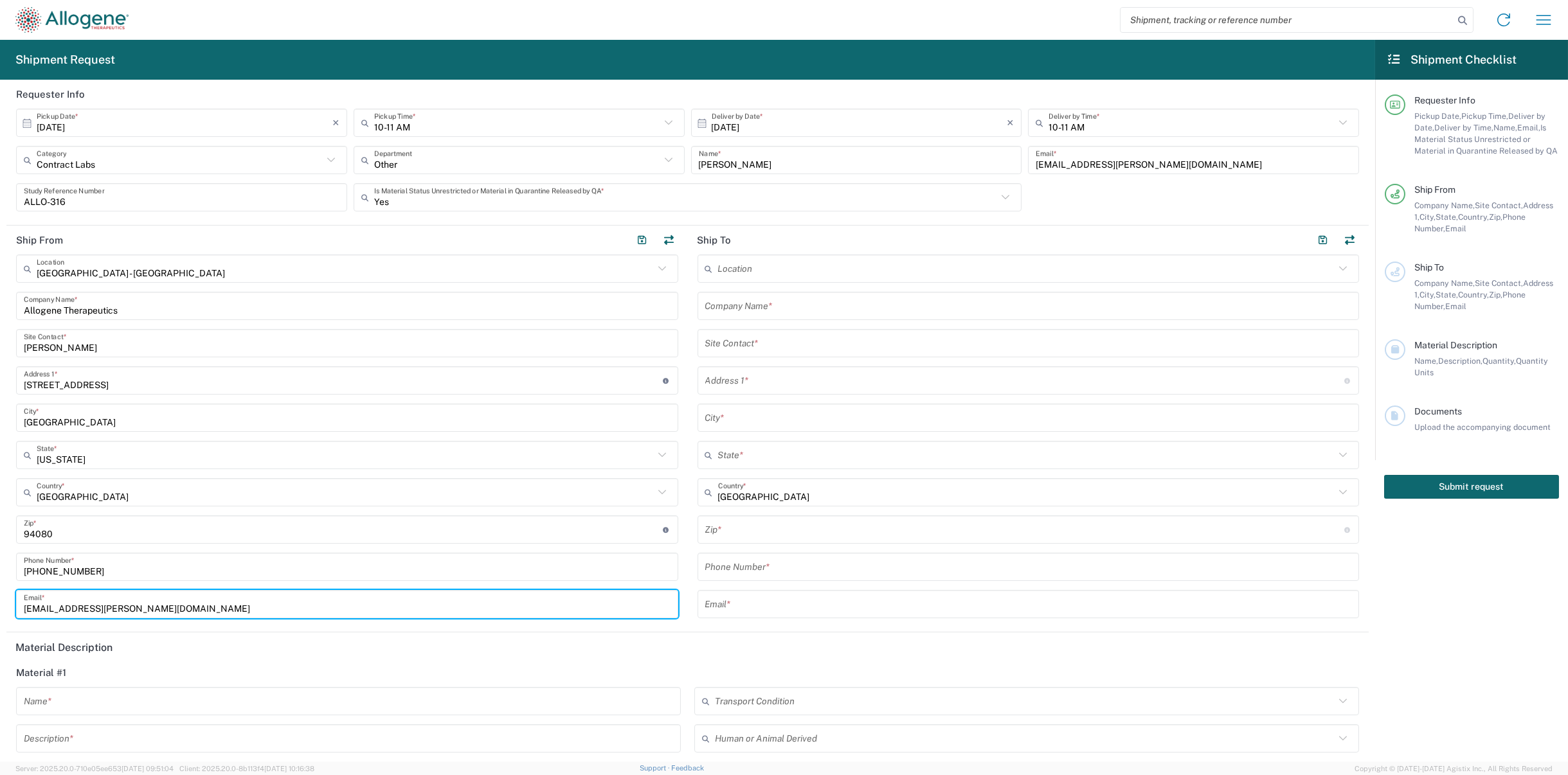
type input "[EMAIL_ADDRESS][PERSON_NAME][DOMAIN_NAME]"
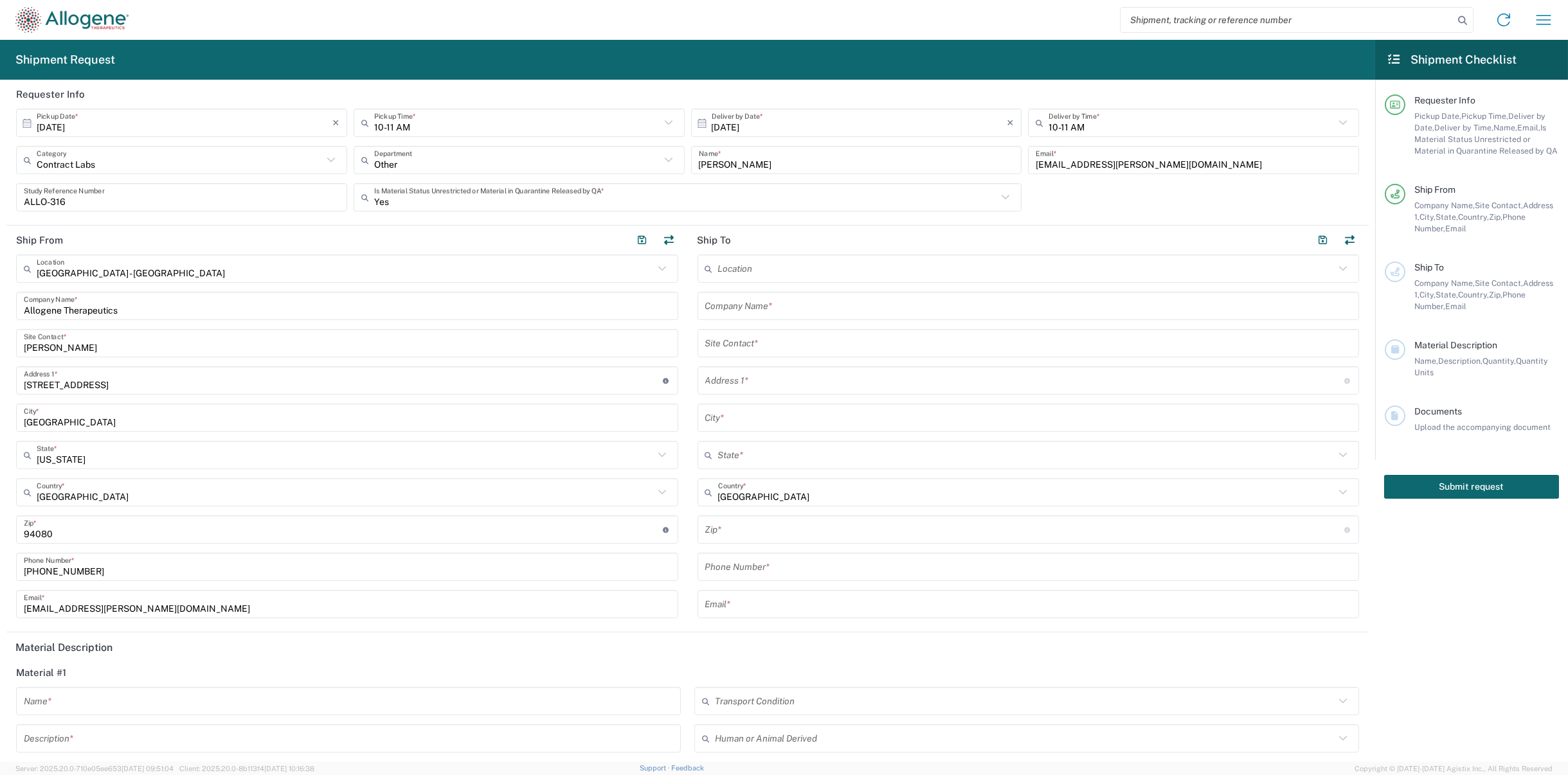
click at [877, 294] on div "Company Name *" at bounding box center [1029, 305] width 662 height 28
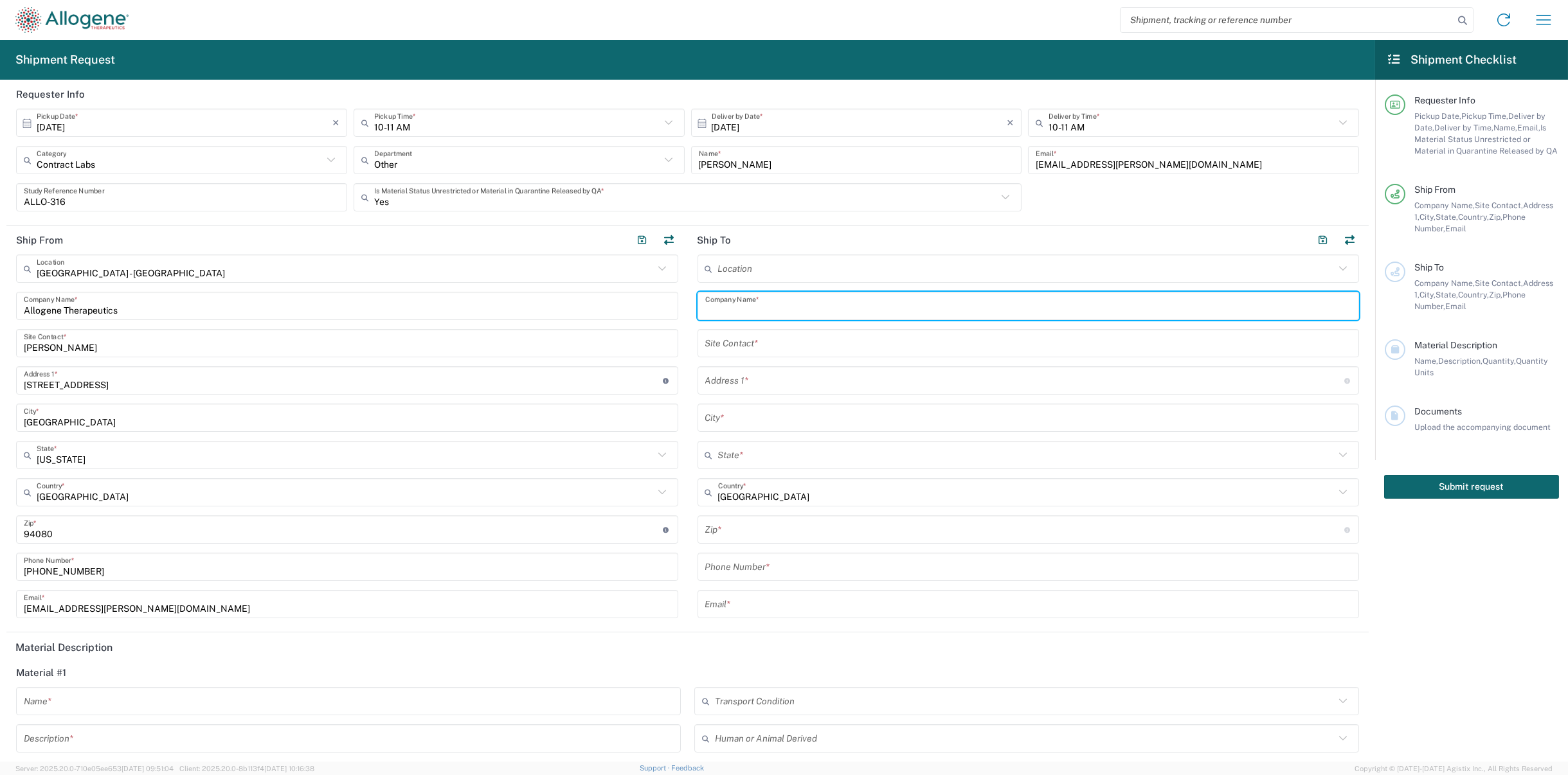
click at [877, 299] on input "text" at bounding box center [1028, 305] width 646 height 23
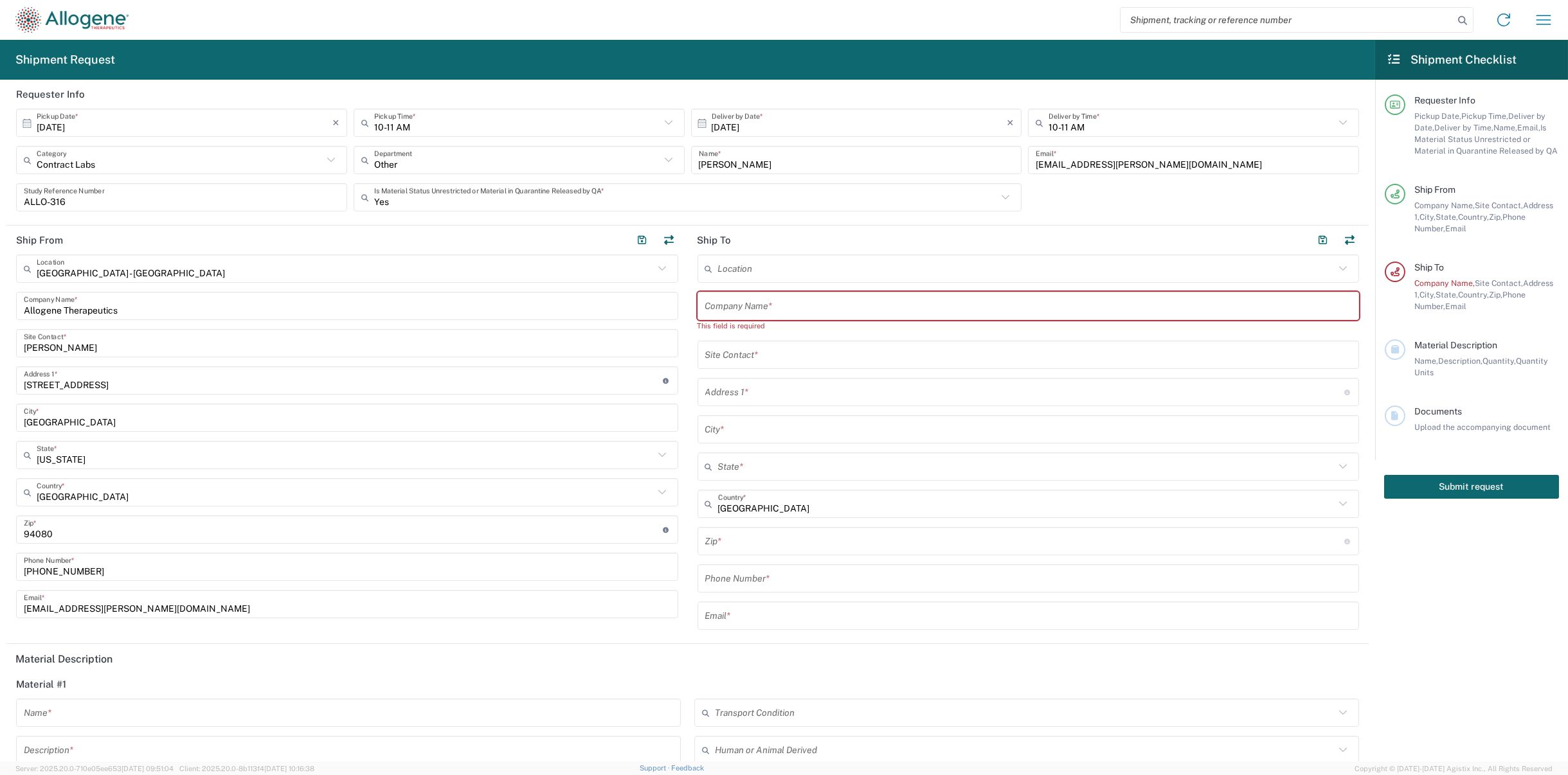
click at [1036, 308] on input "text" at bounding box center [1028, 305] width 646 height 23
paste input "PPD"
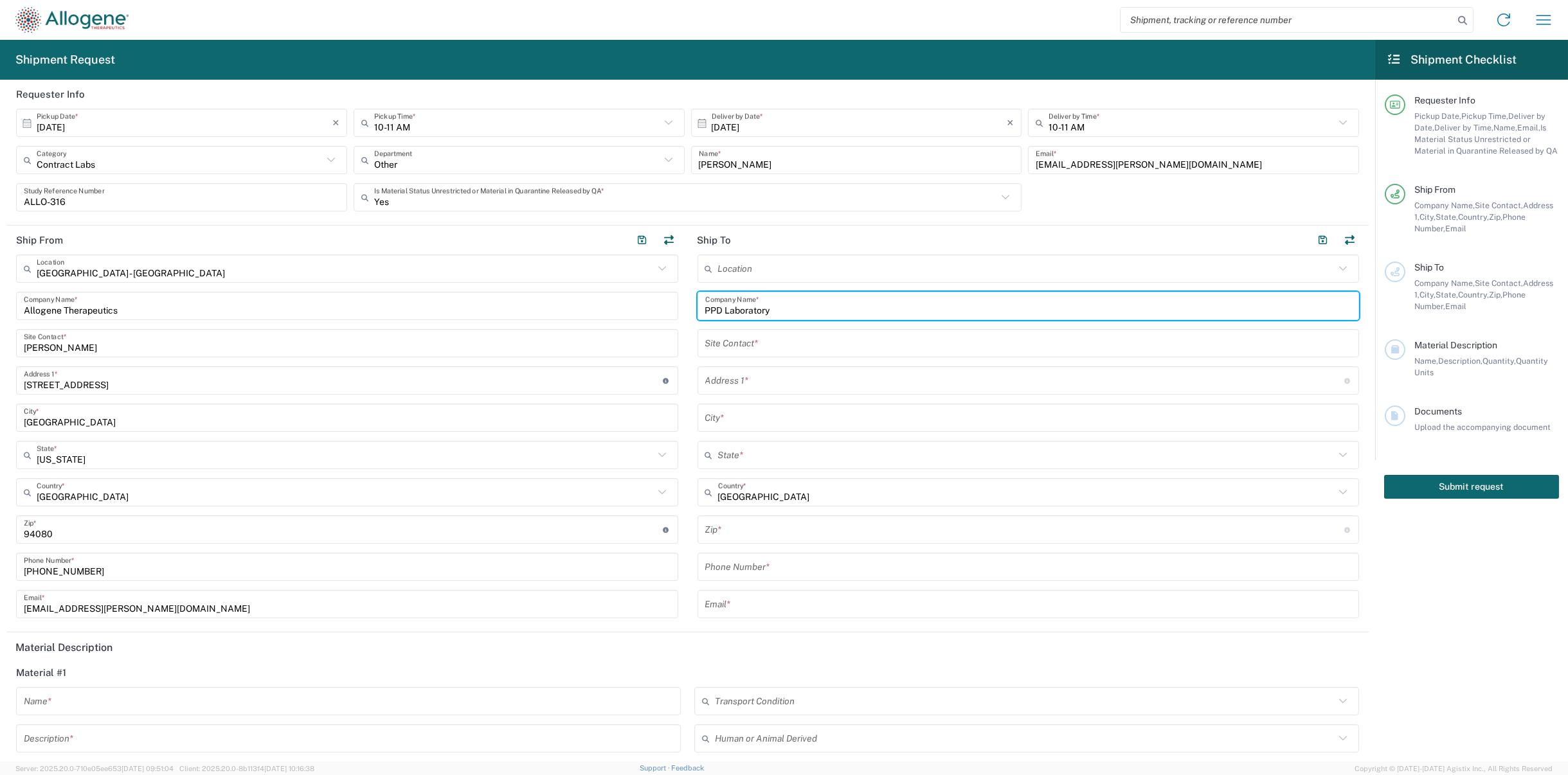
type input "PPD Laboratory"
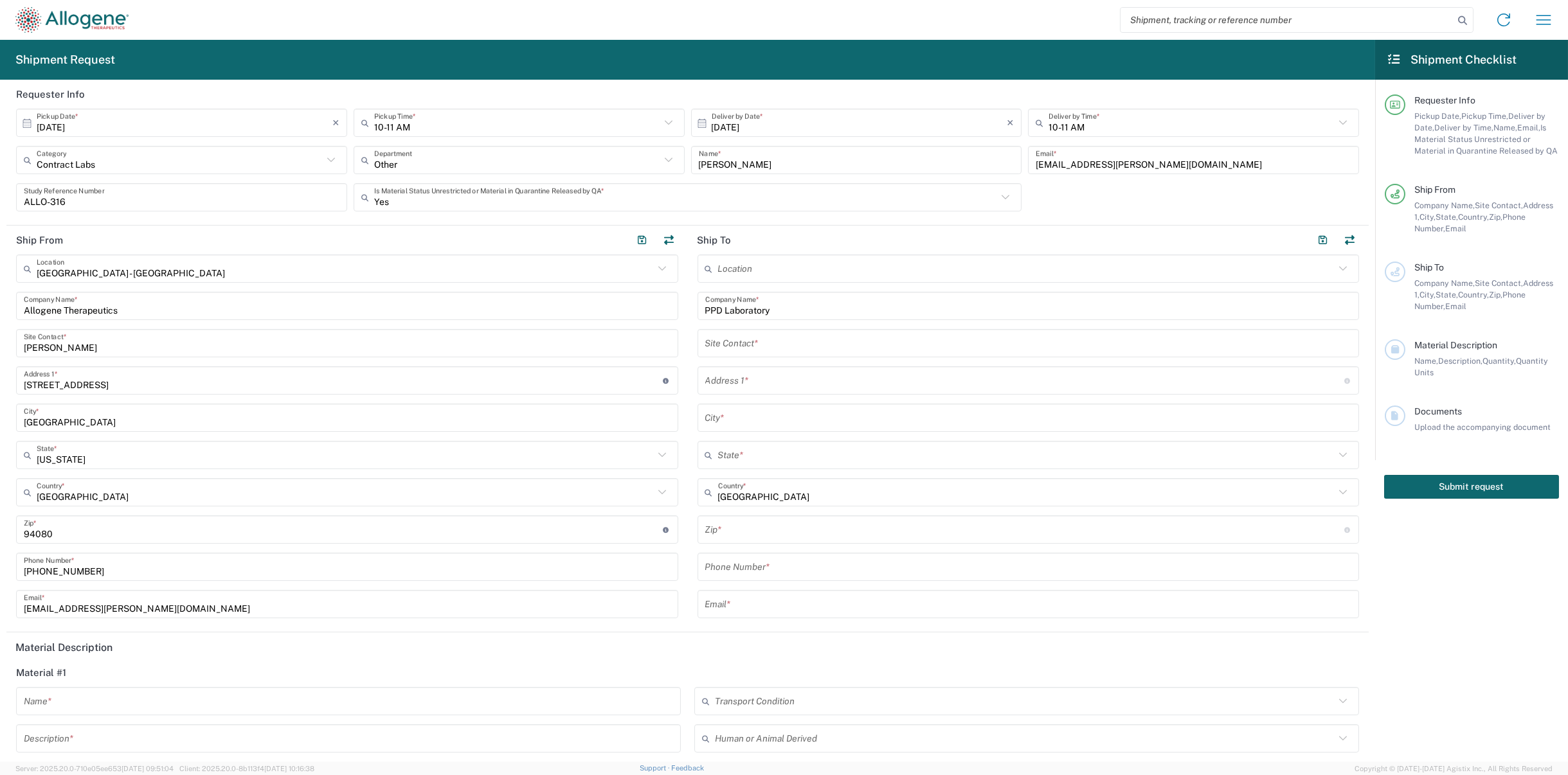
click at [774, 347] on input "text" at bounding box center [1028, 343] width 646 height 23
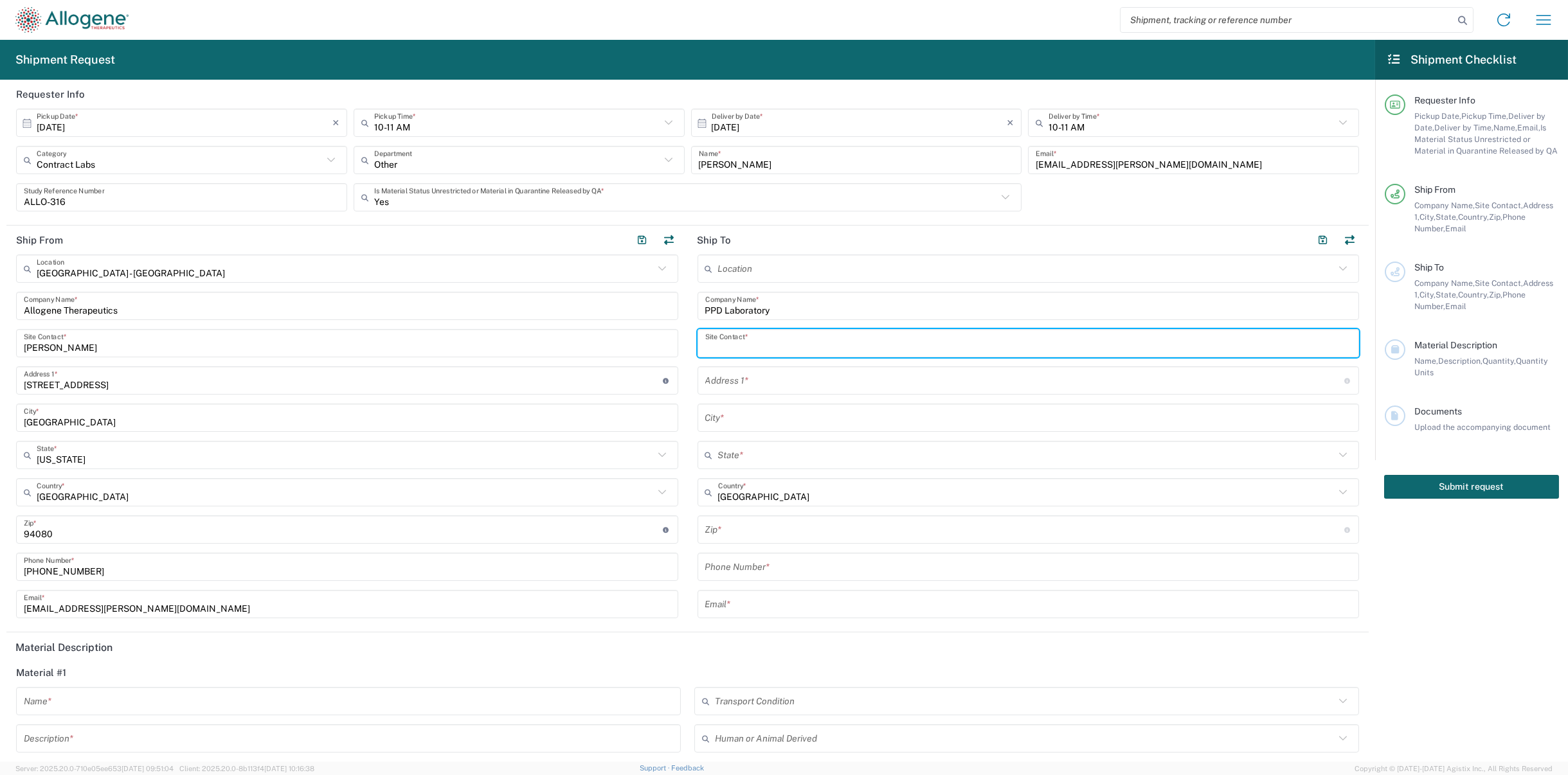
paste input "[PERSON_NAME]"
type input "[PERSON_NAME]"
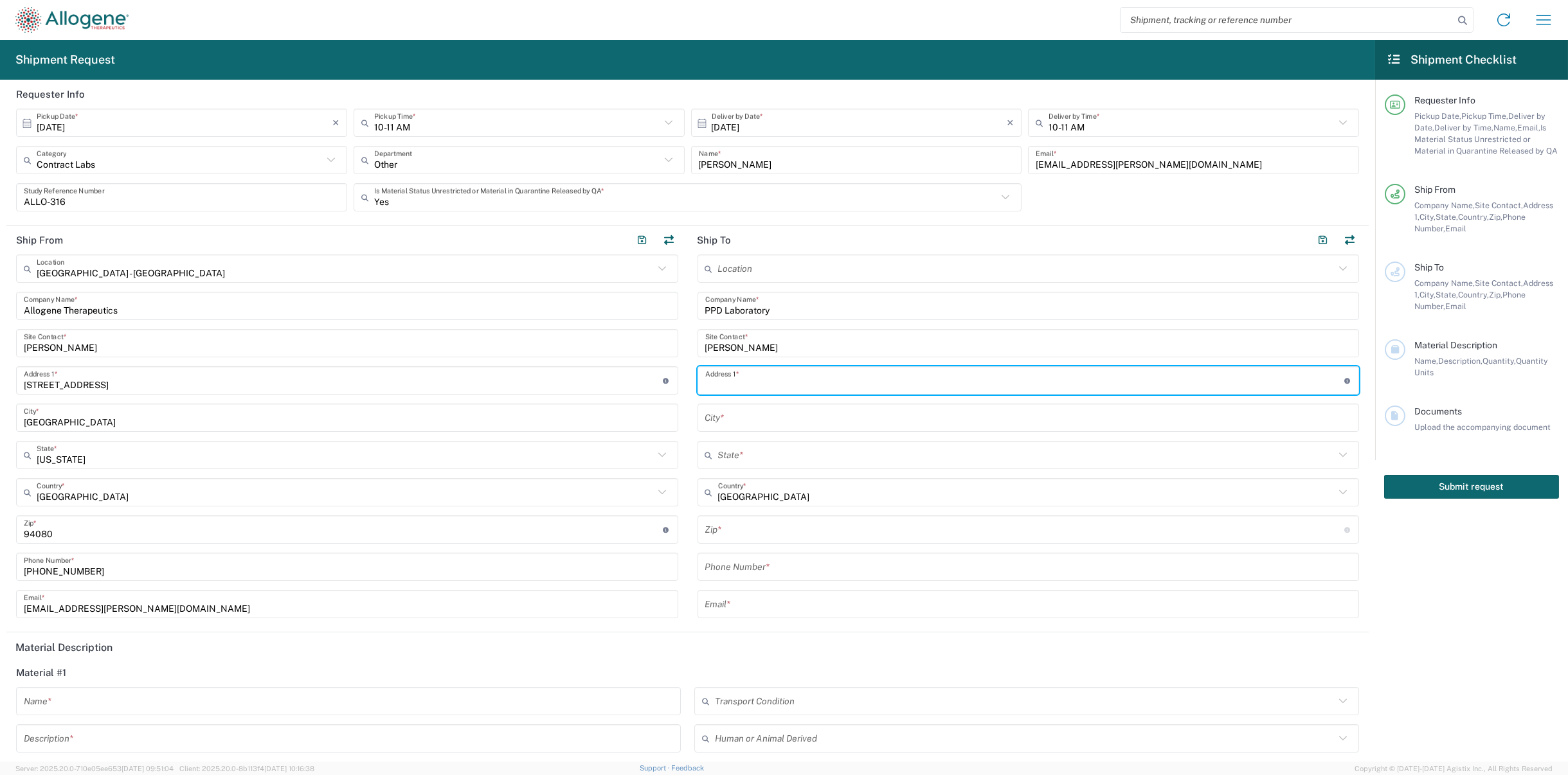
click at [772, 378] on input "text" at bounding box center [1024, 380] width 639 height 23
paste input "[STREET_ADDRESS][PERSON_NAME]"
type input "[STREET_ADDRESS][PERSON_NAME]"
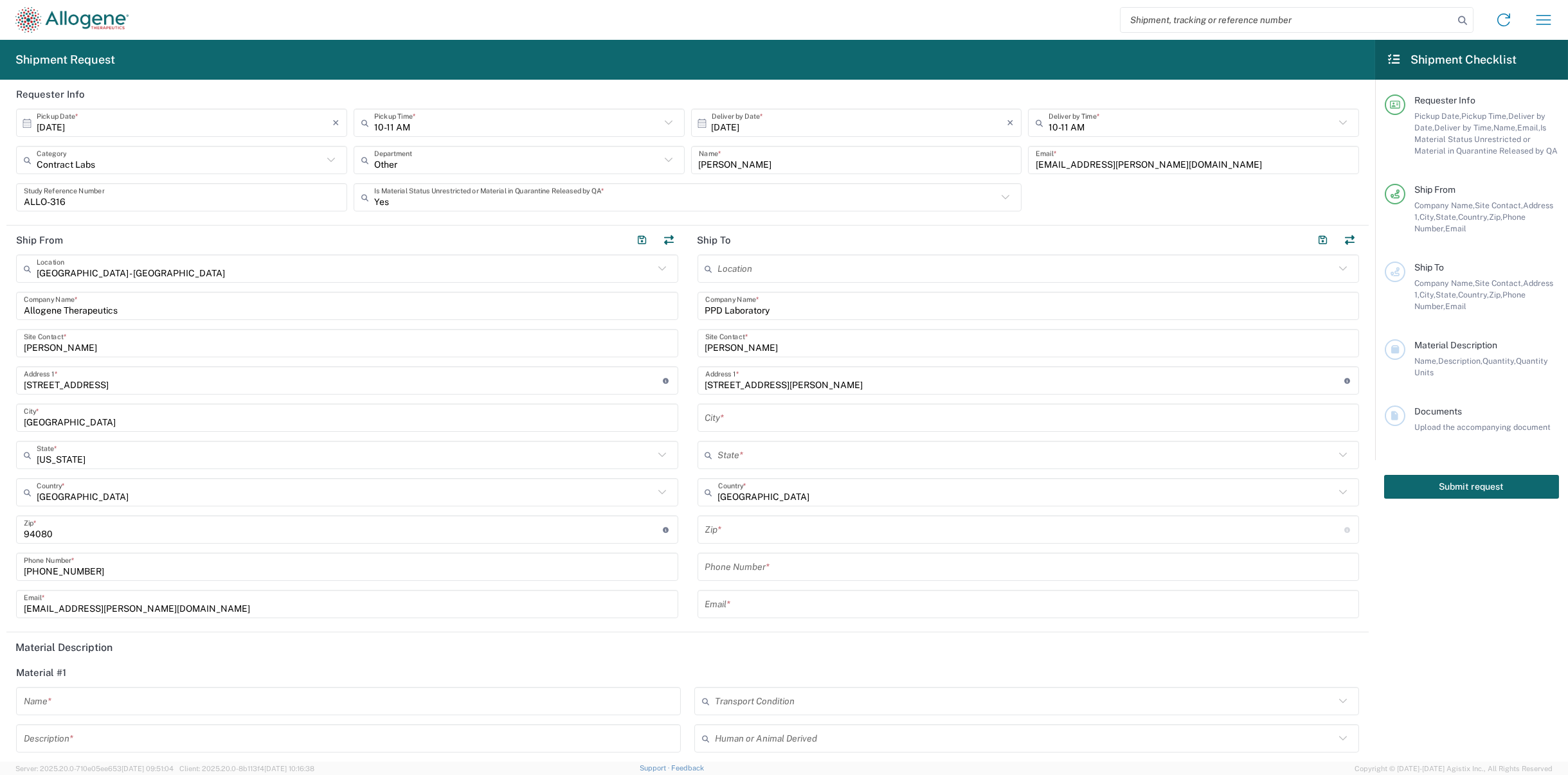
click at [757, 424] on input "text" at bounding box center [1028, 417] width 646 height 23
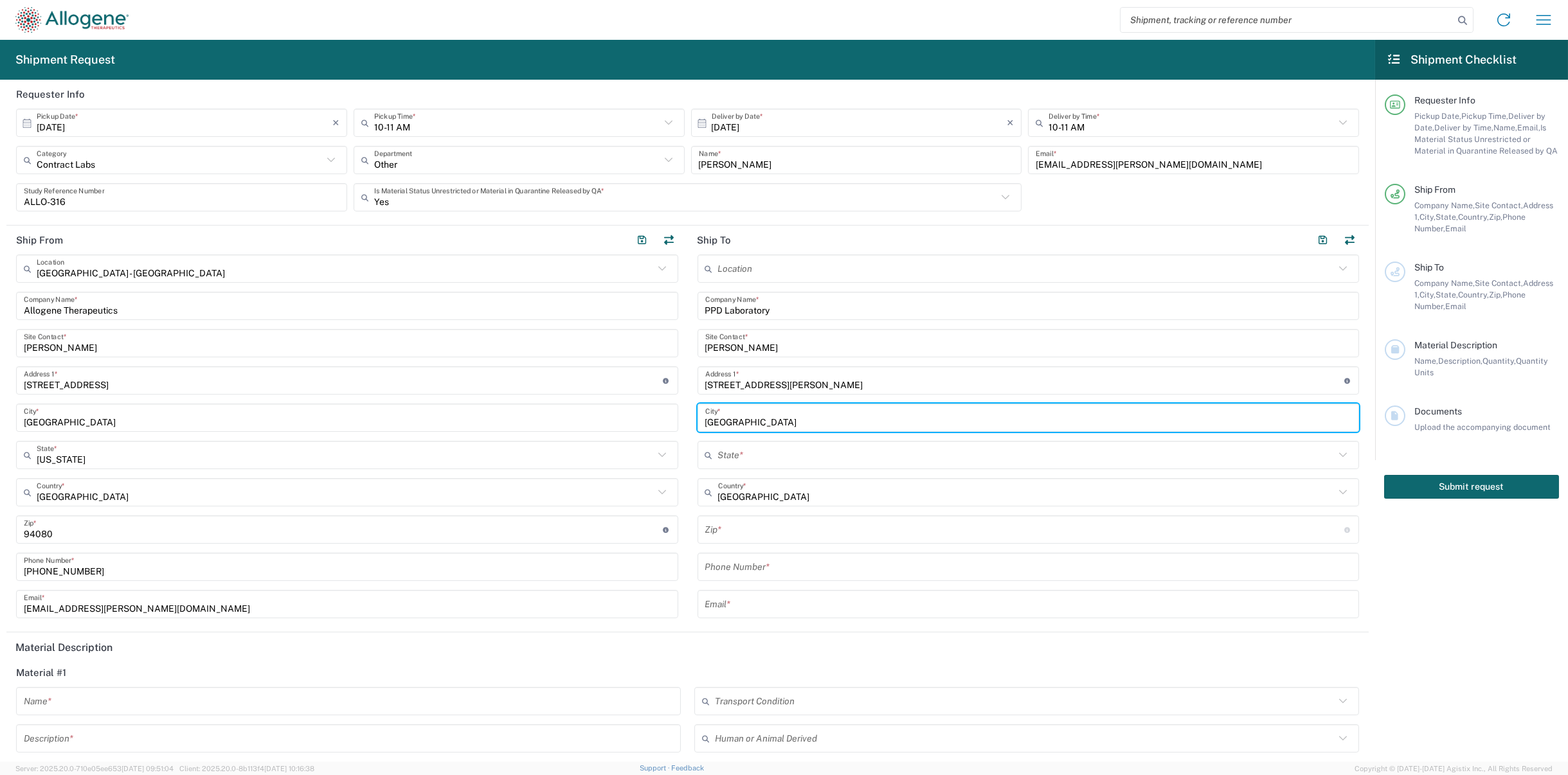
type input "[GEOGRAPHIC_DATA]"
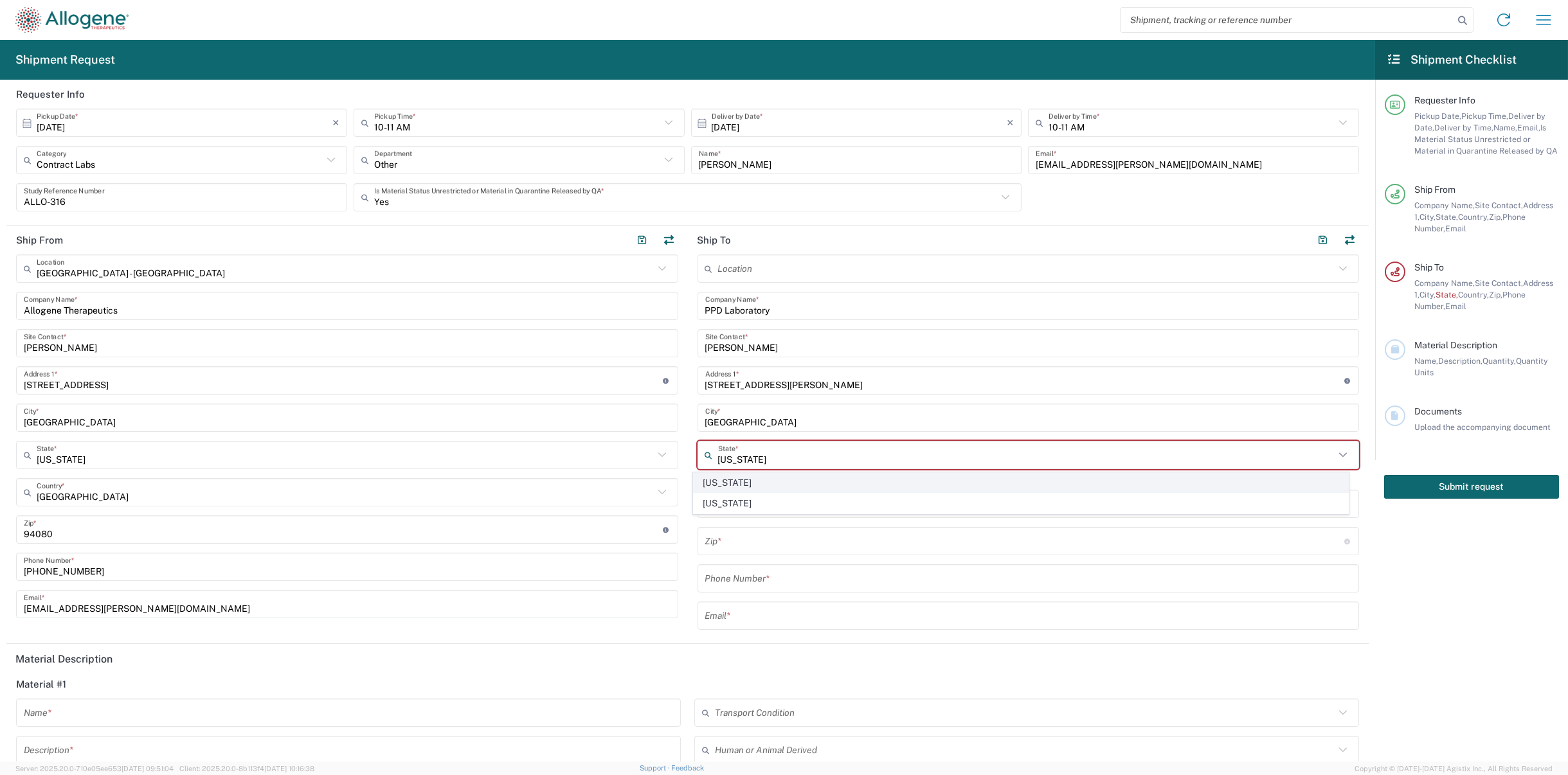
type input "[US_STATE]"
click at [754, 476] on span "[US_STATE]" at bounding box center [1021, 483] width 655 height 20
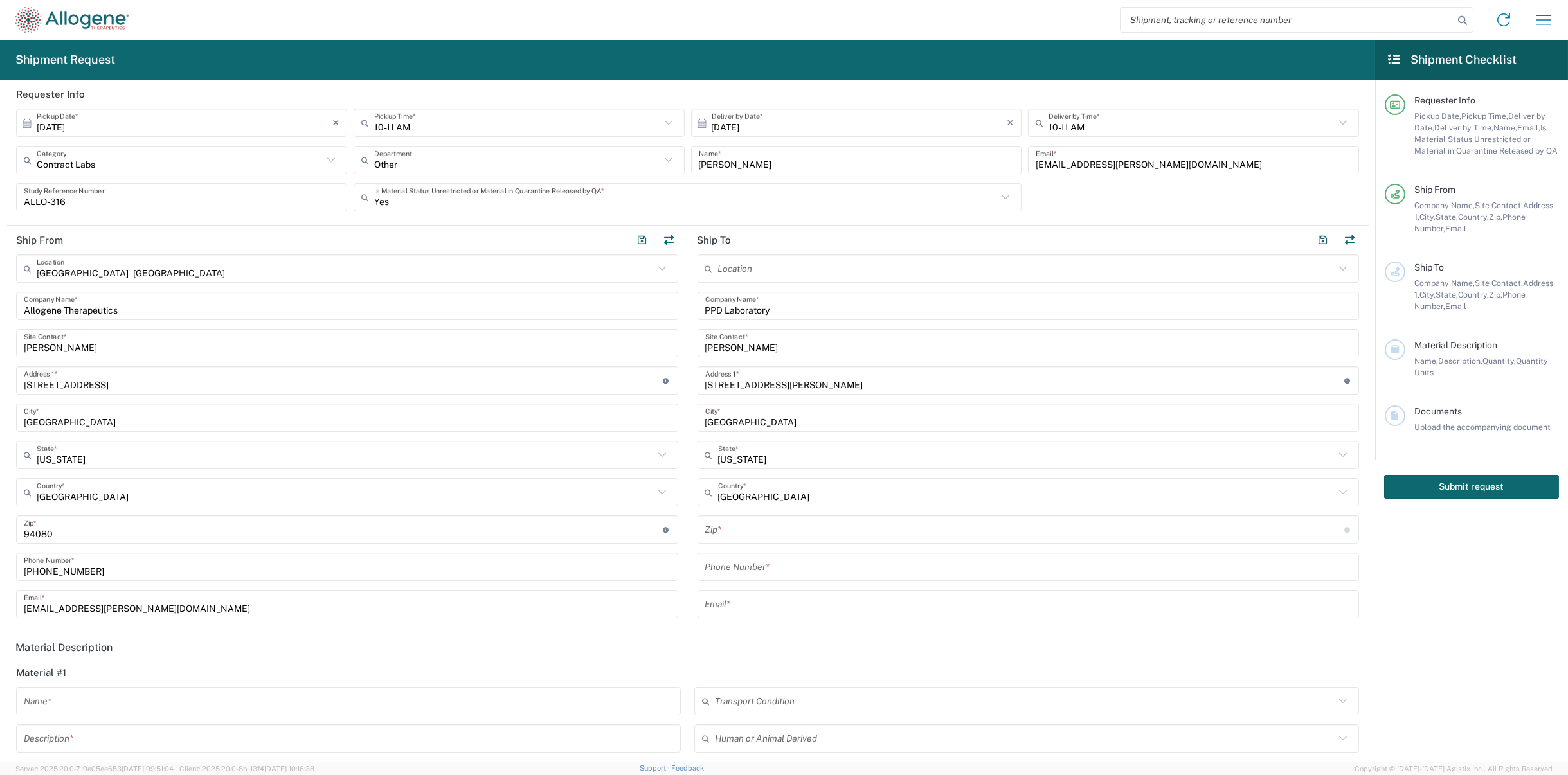
click at [767, 538] on input "undefined" at bounding box center [1024, 529] width 639 height 23
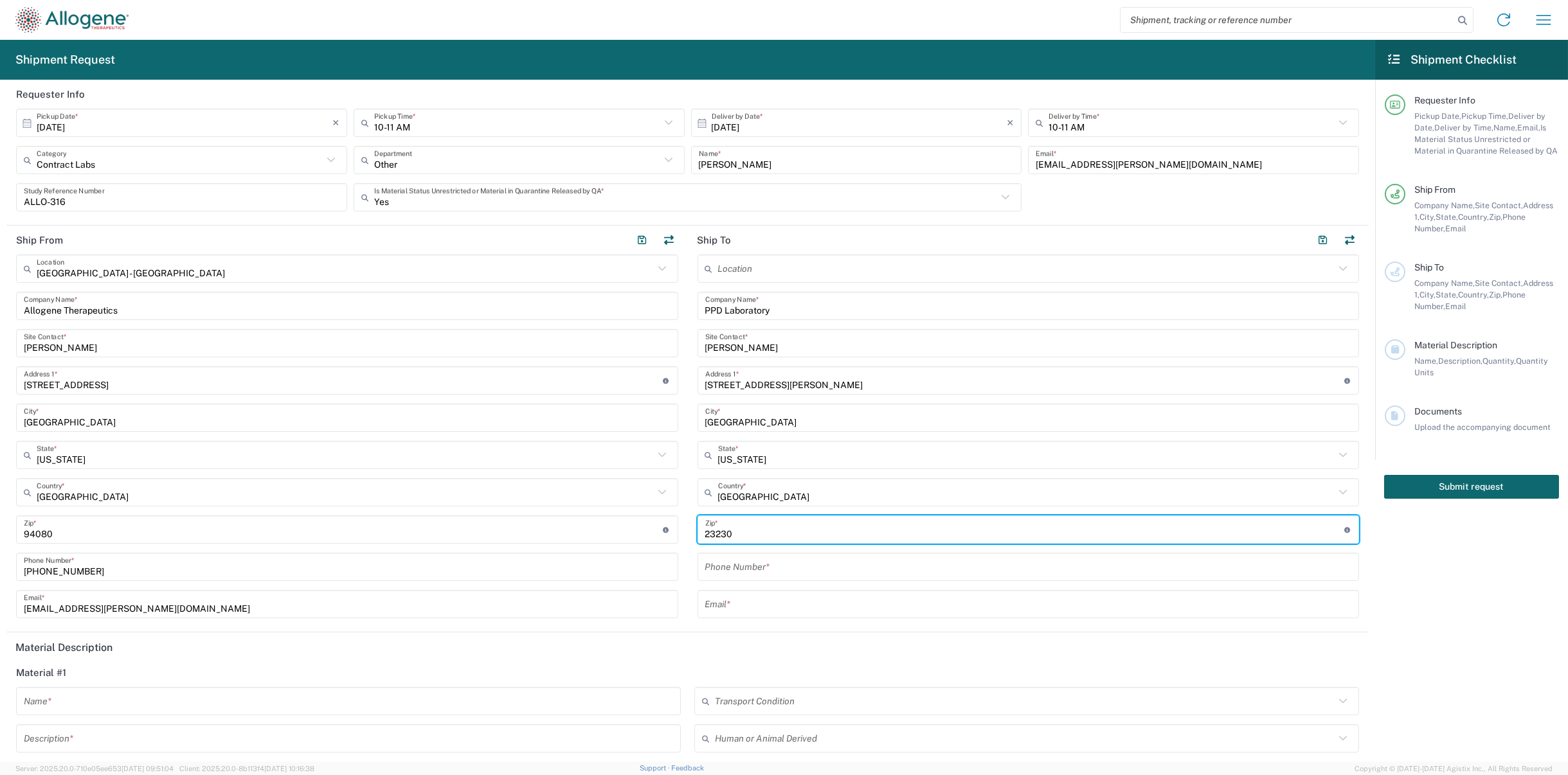
type input "23230"
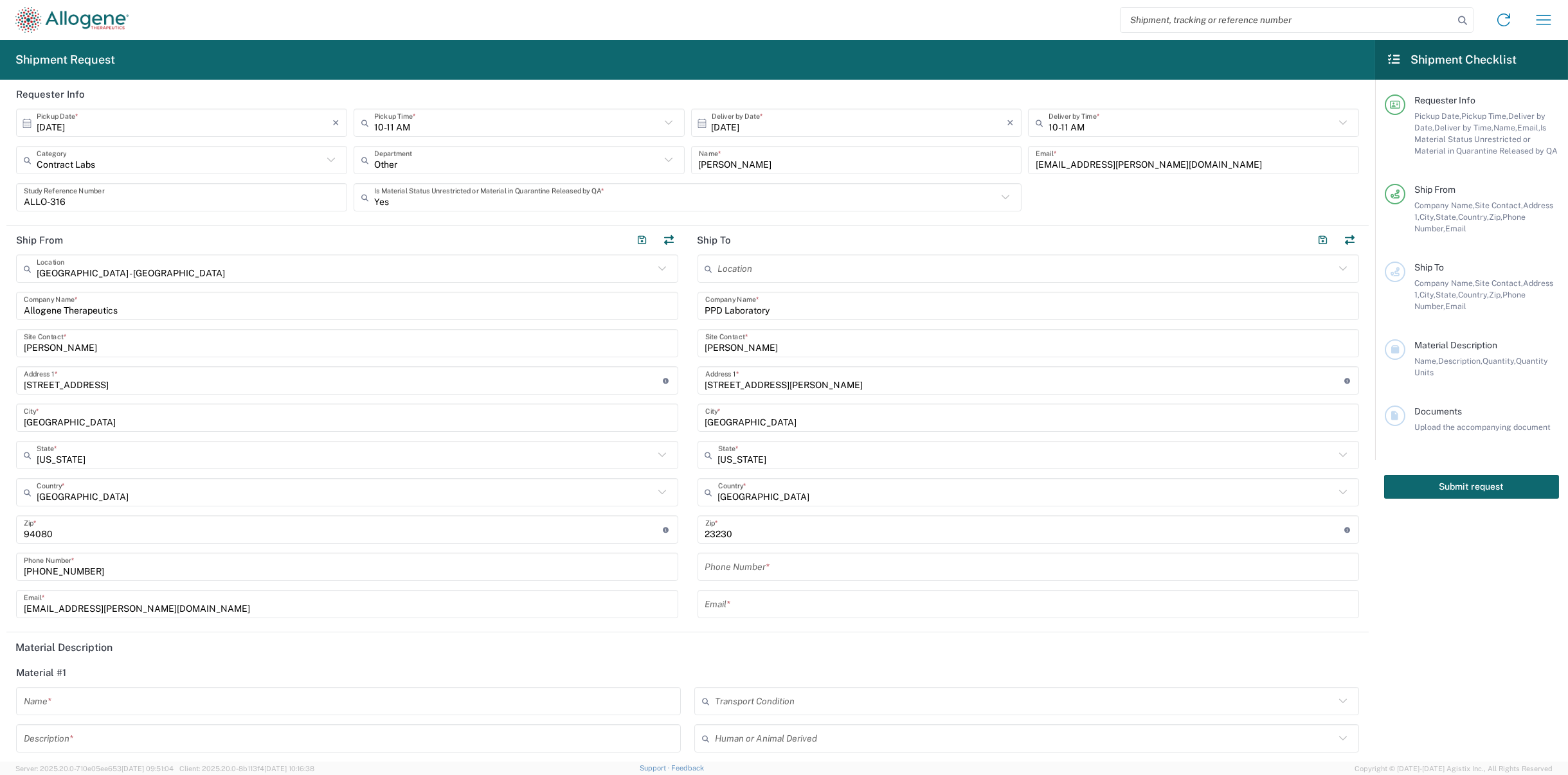
click at [915, 572] on input "tel" at bounding box center [1028, 567] width 646 height 23
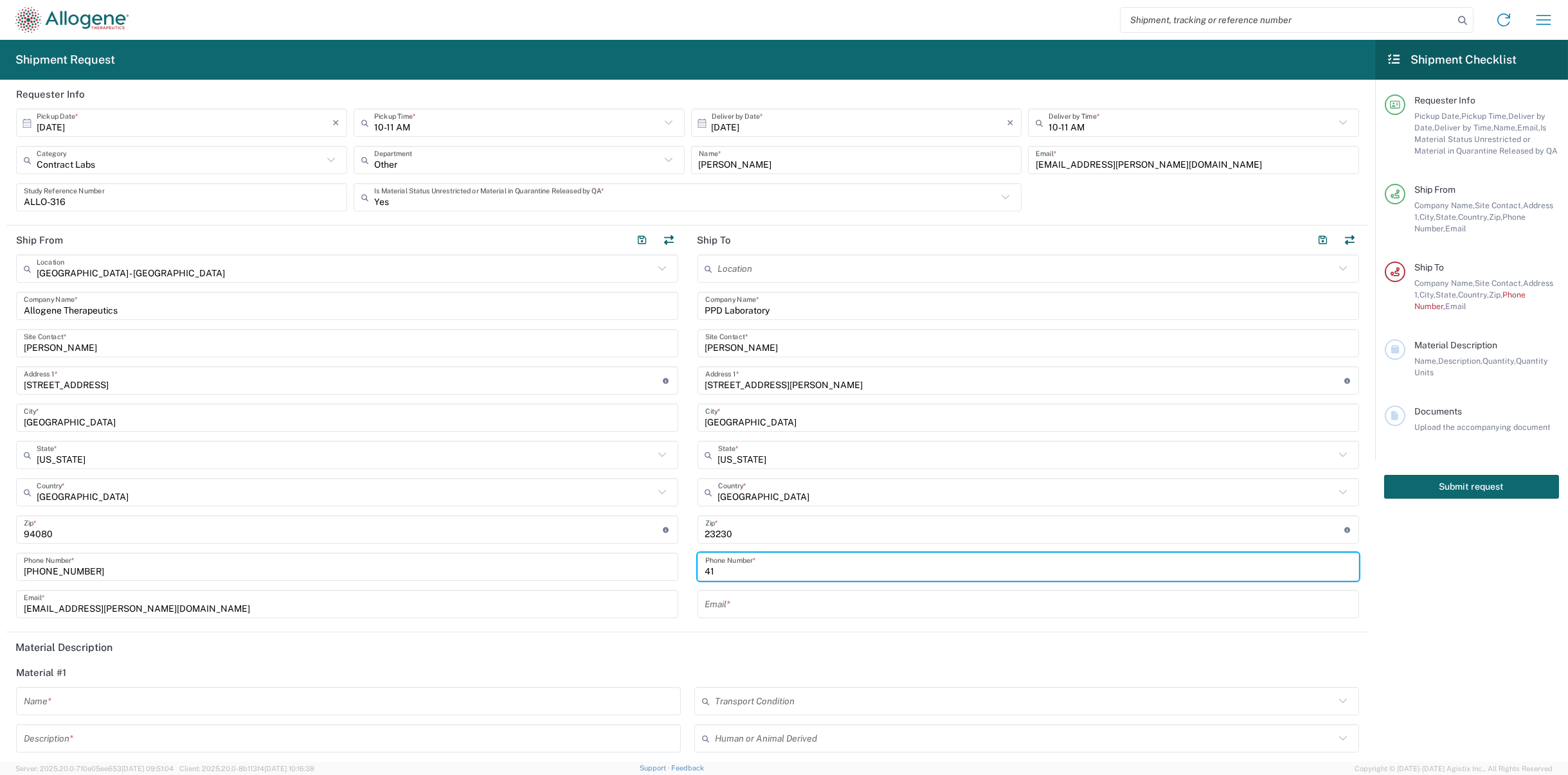
type input "4"
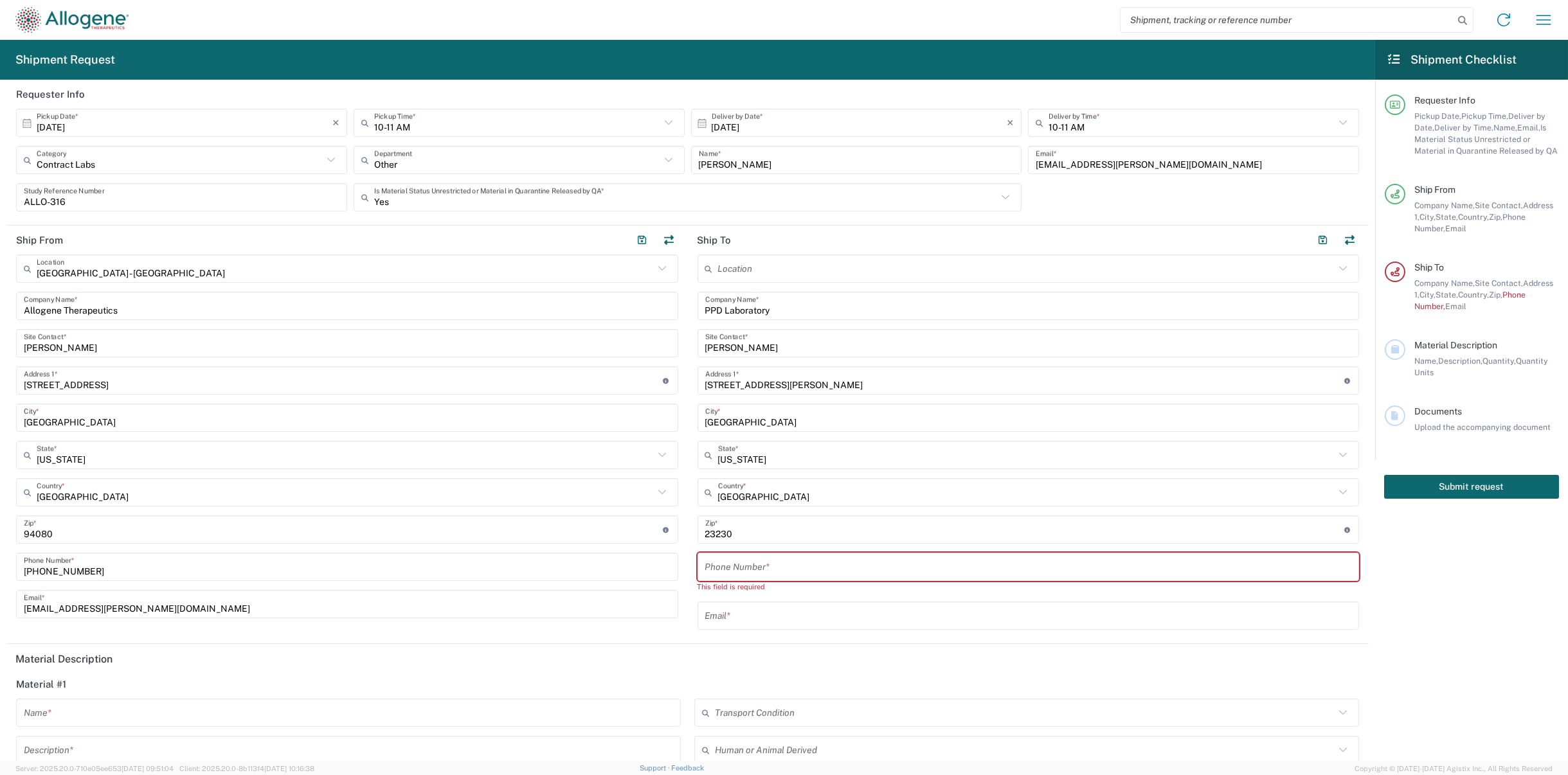
click at [989, 560] on input "tel" at bounding box center [1028, 567] width 646 height 23
paste input "[PHONE_NUMBER]"
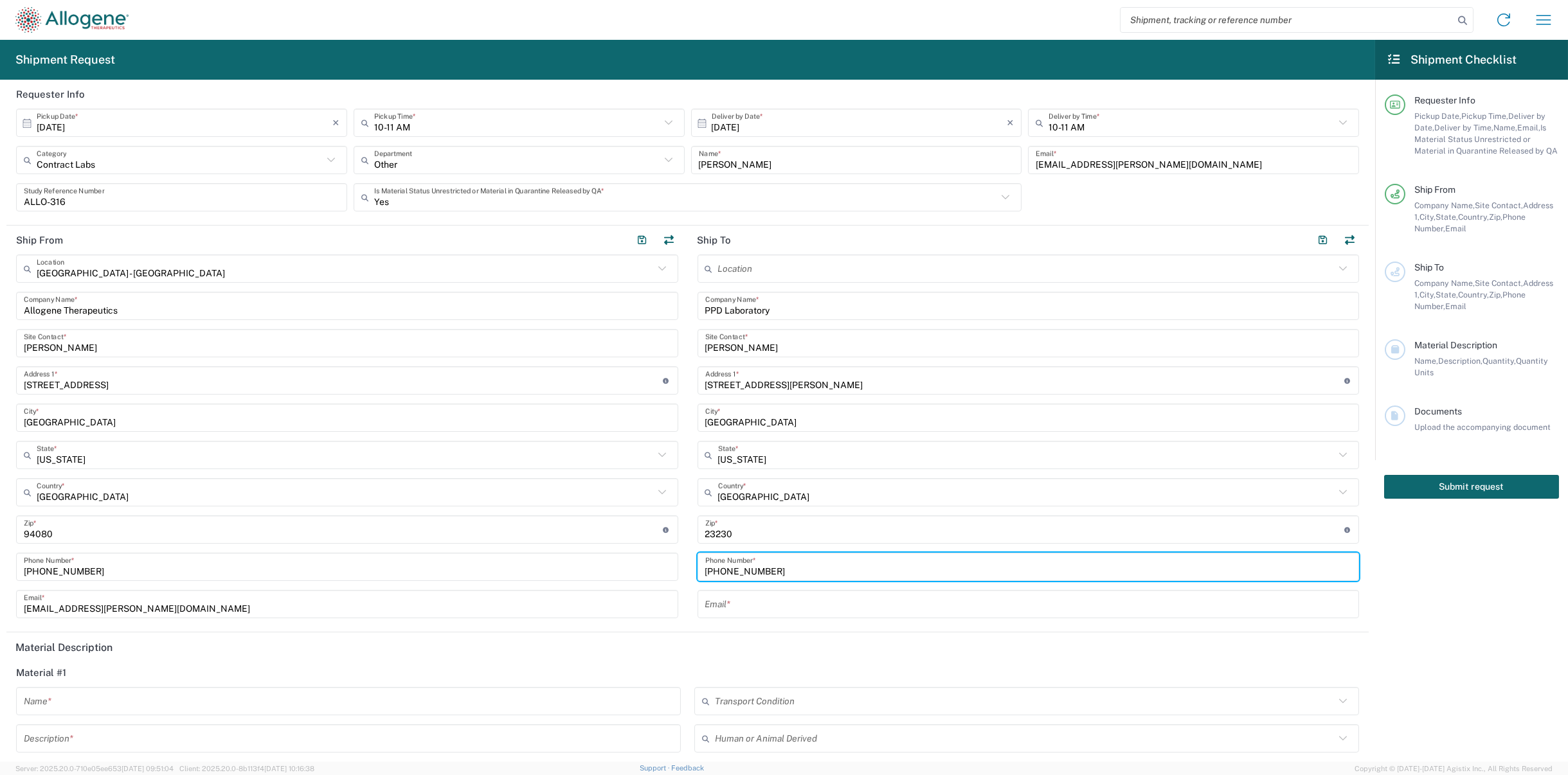
type input "[PHONE_NUMBER]"
click at [776, 599] on input "text" at bounding box center [1028, 604] width 646 height 23
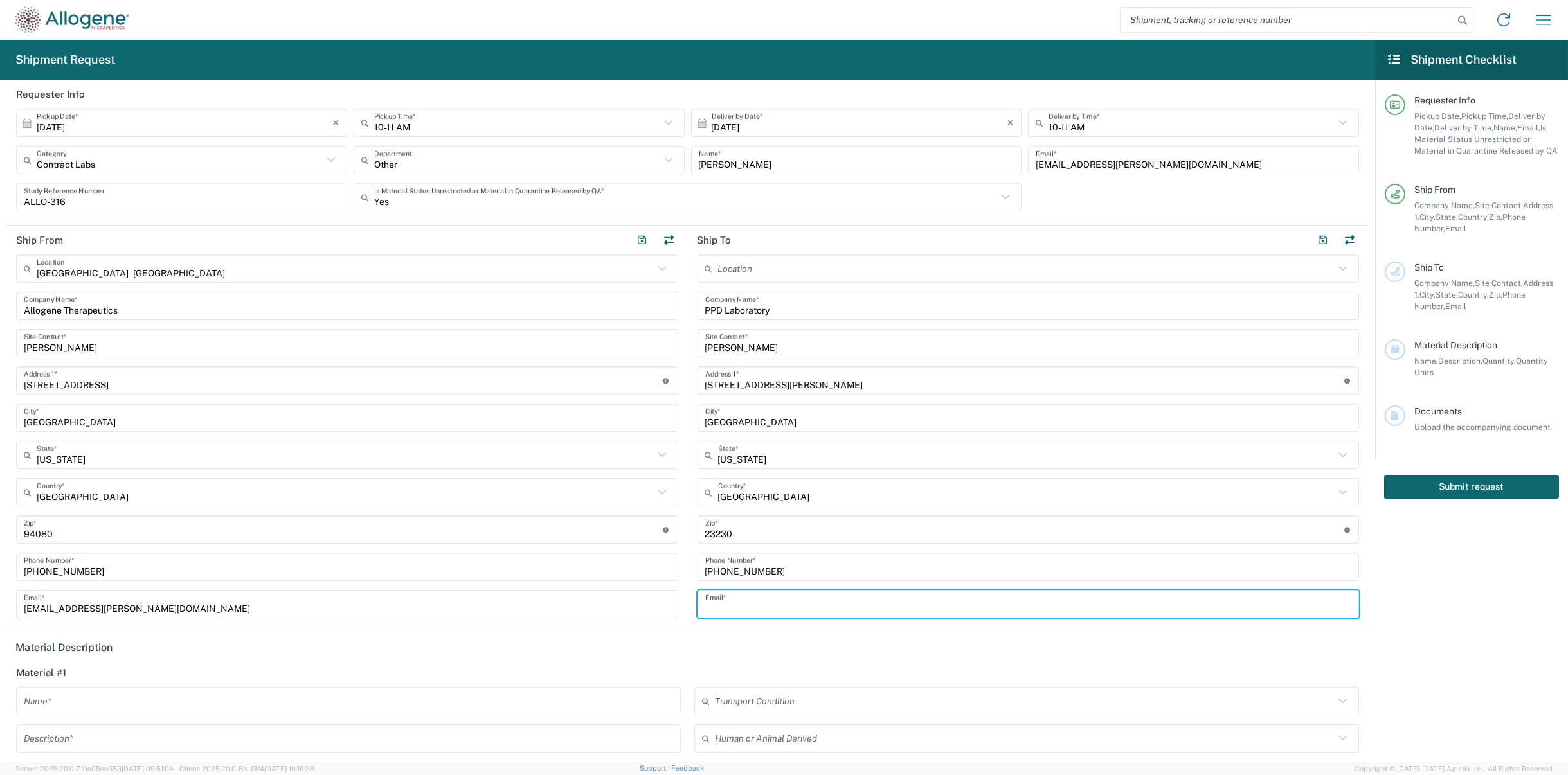
paste input "[EMAIL_ADDRESS][DOMAIN_NAME]"
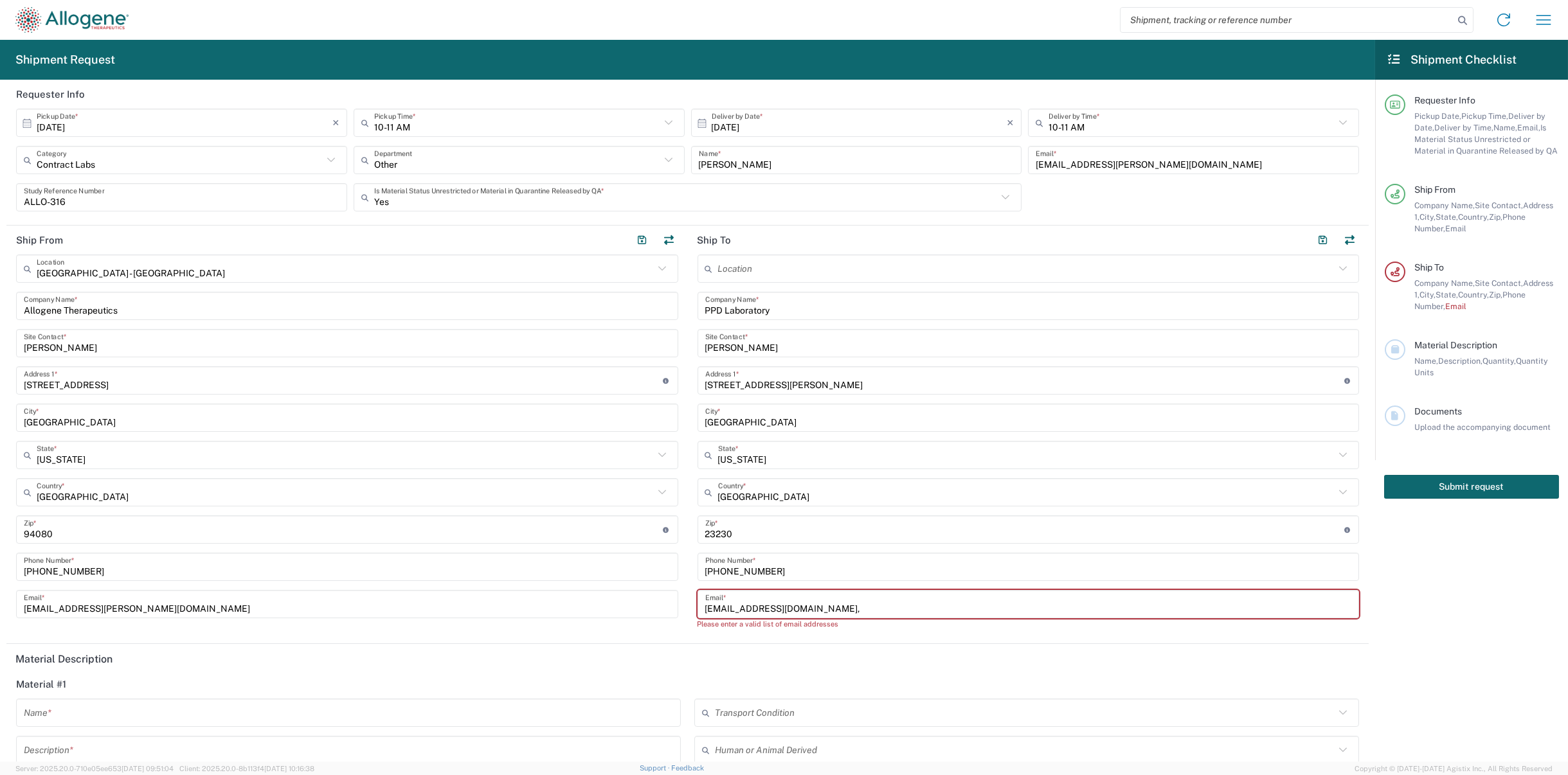
click at [908, 604] on input "[EMAIL_ADDRESS][DOMAIN_NAME]," at bounding box center [1028, 604] width 646 height 23
click at [885, 606] on input "[EMAIL_ADDRESS][DOMAIN_NAME]," at bounding box center [1028, 604] width 646 height 23
paste input "[PERSON_NAME][EMAIL_ADDRESS][PERSON_NAME][DOMAIN_NAME]"
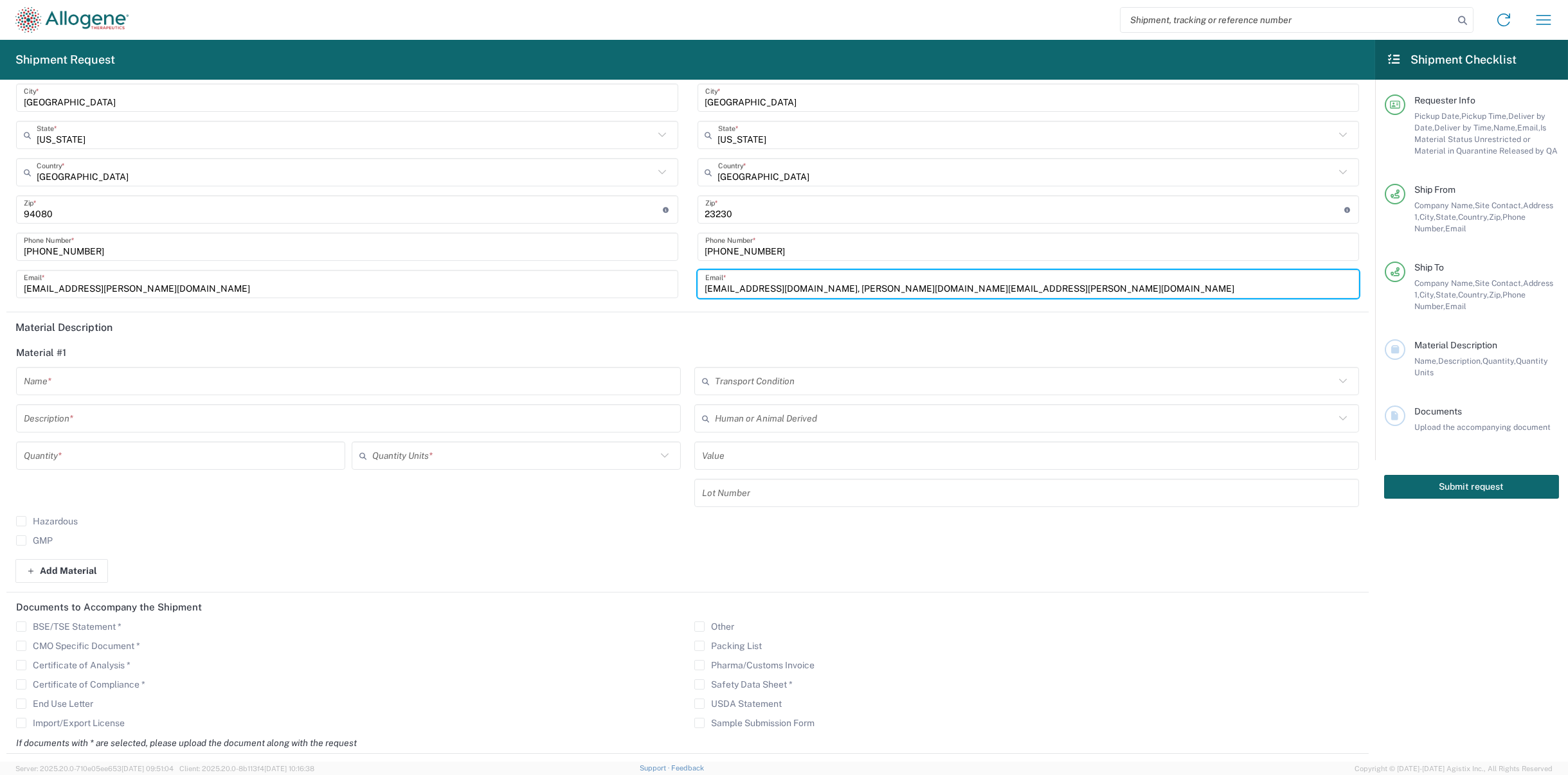
scroll to position [321, 0]
type input "[EMAIL_ADDRESS][DOMAIN_NAME], [PERSON_NAME][DOMAIN_NAME][EMAIL_ADDRESS][PERSON_…"
